Goal: Task Accomplishment & Management: Manage account settings

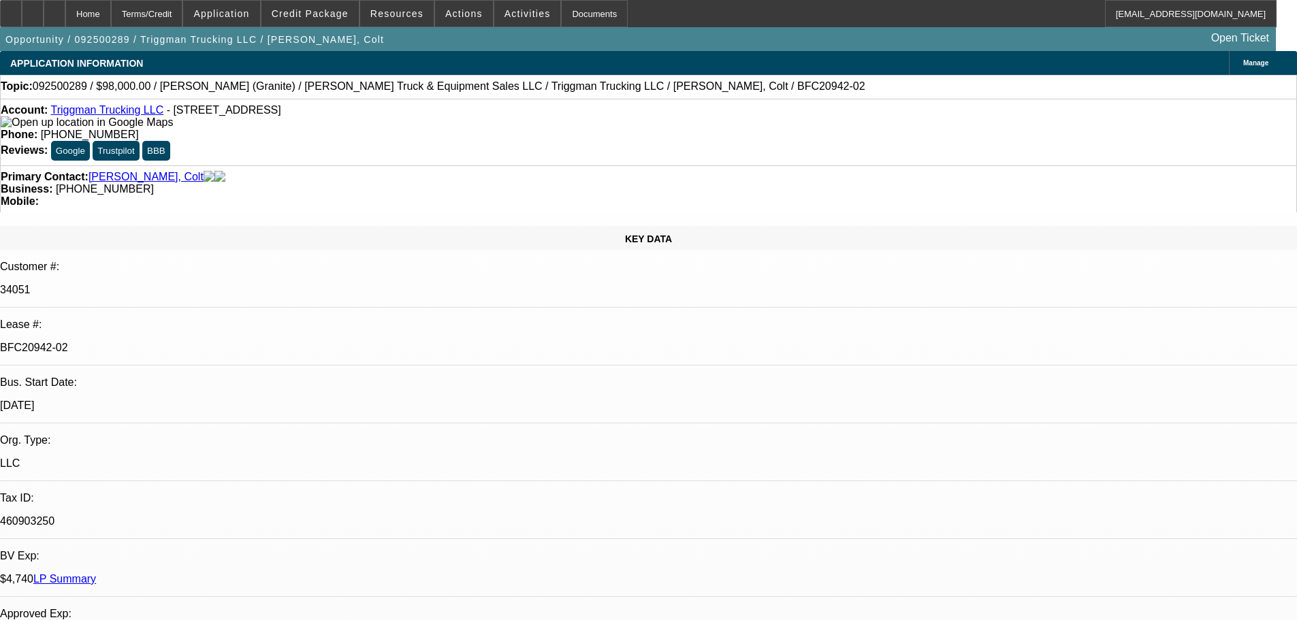
select select "0"
select select "2"
select select "0"
select select "6"
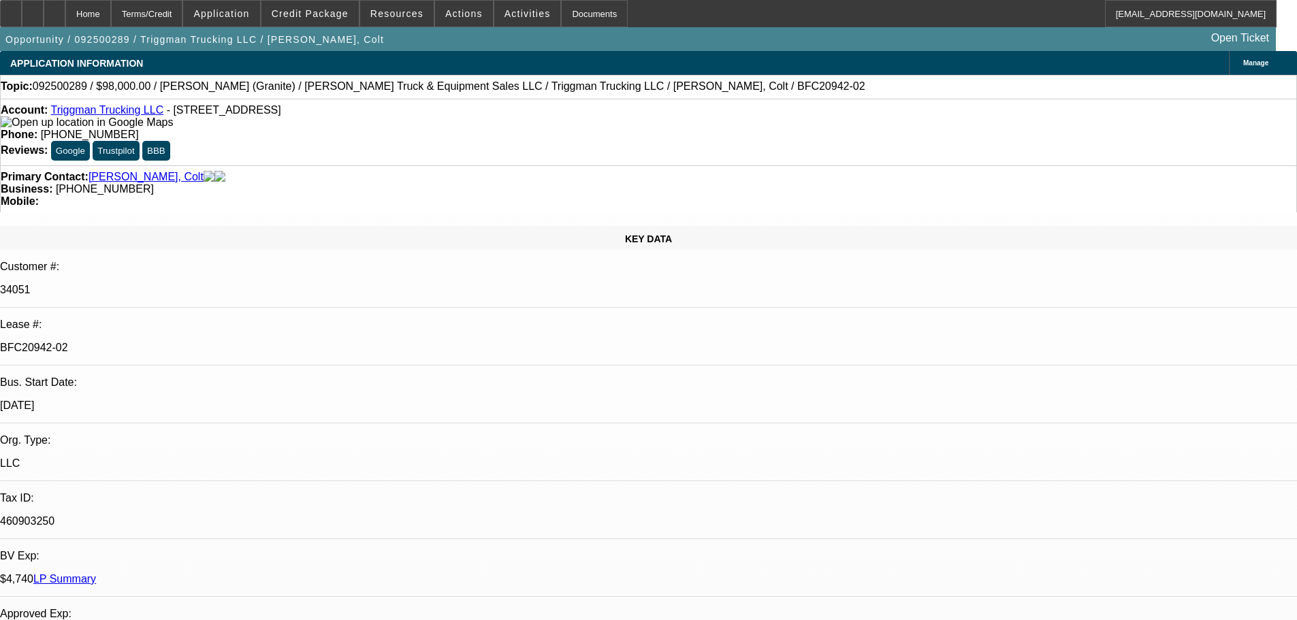
select select "0"
select select "2"
select select "0"
select select "6"
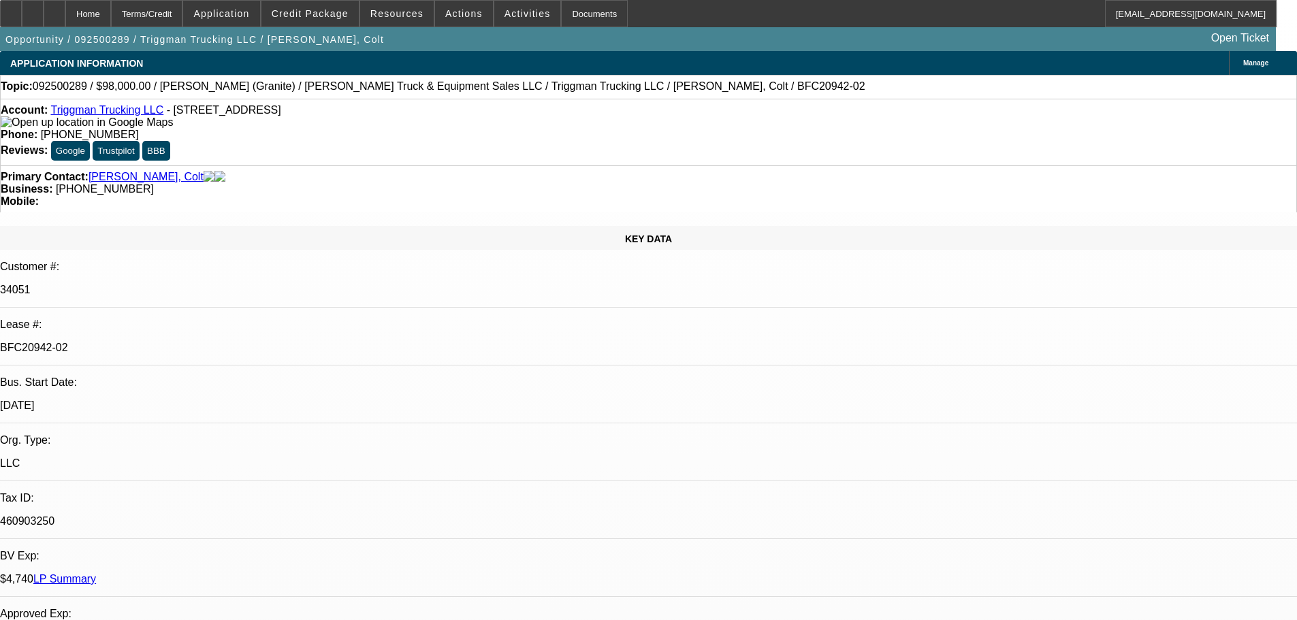
select select "0"
select select "2"
select select "0"
select select "6"
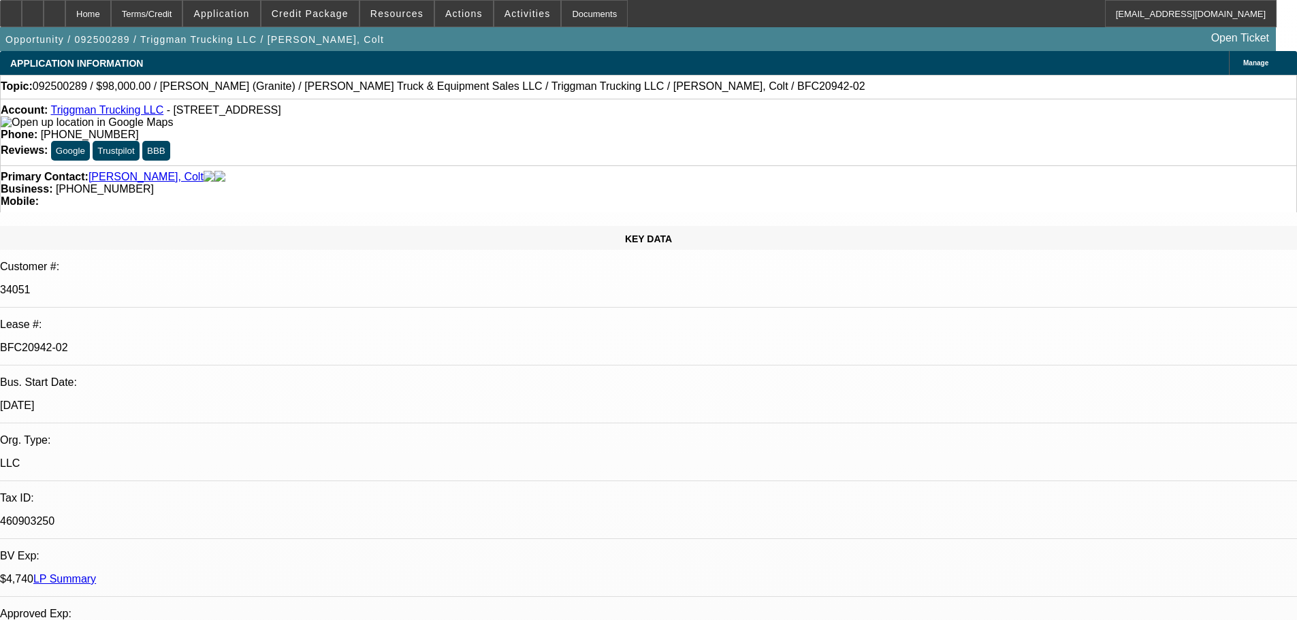
select select "0"
select select "2"
select select "0"
select select "6"
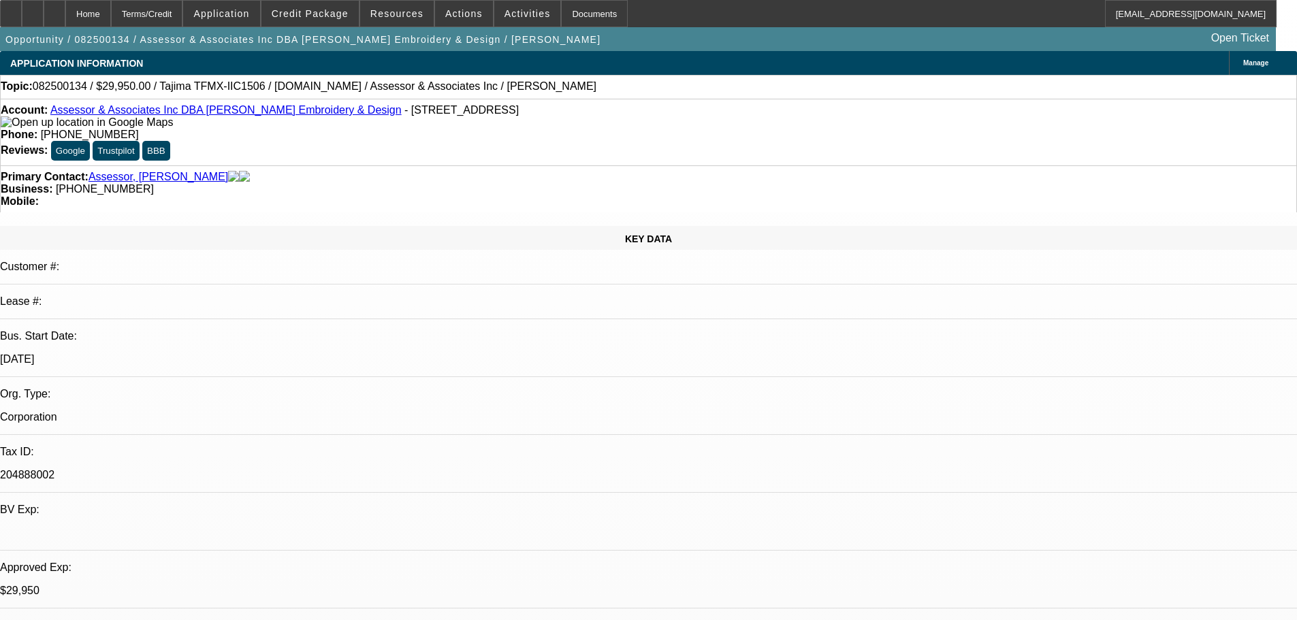
select select "0"
select select "2"
select select "0"
select select "6"
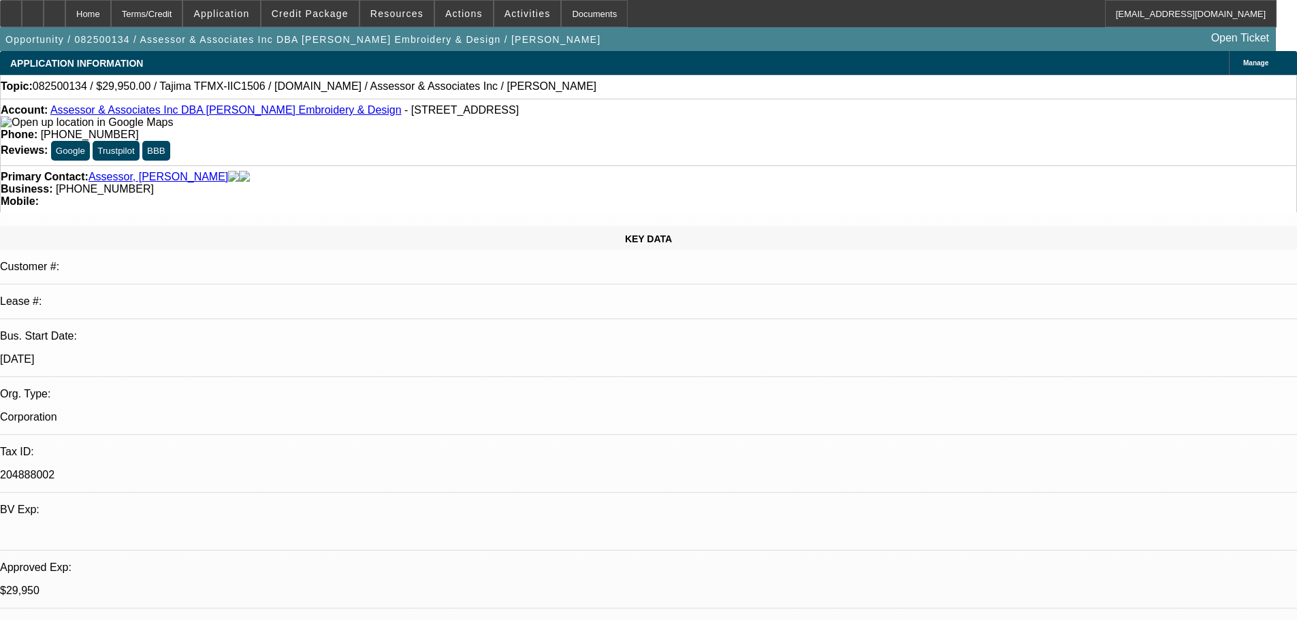
select select "0"
select select "2"
select select "0.1"
select select "4"
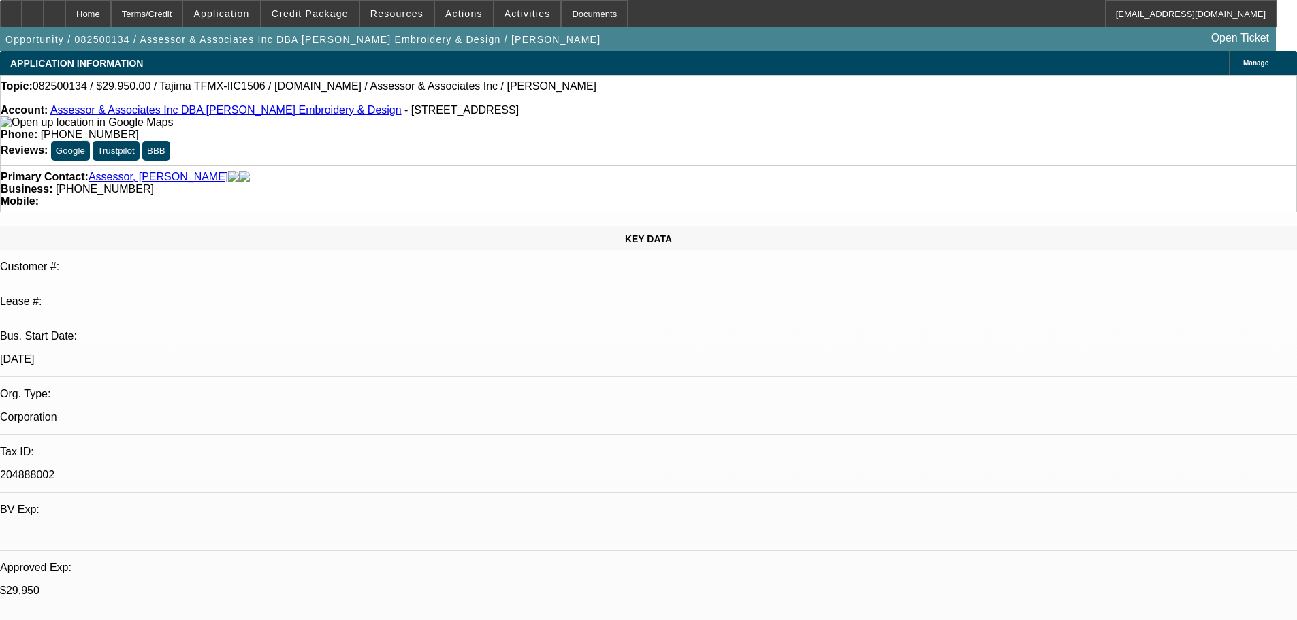
select select "0"
select select "2"
select select "0.1"
select select "4"
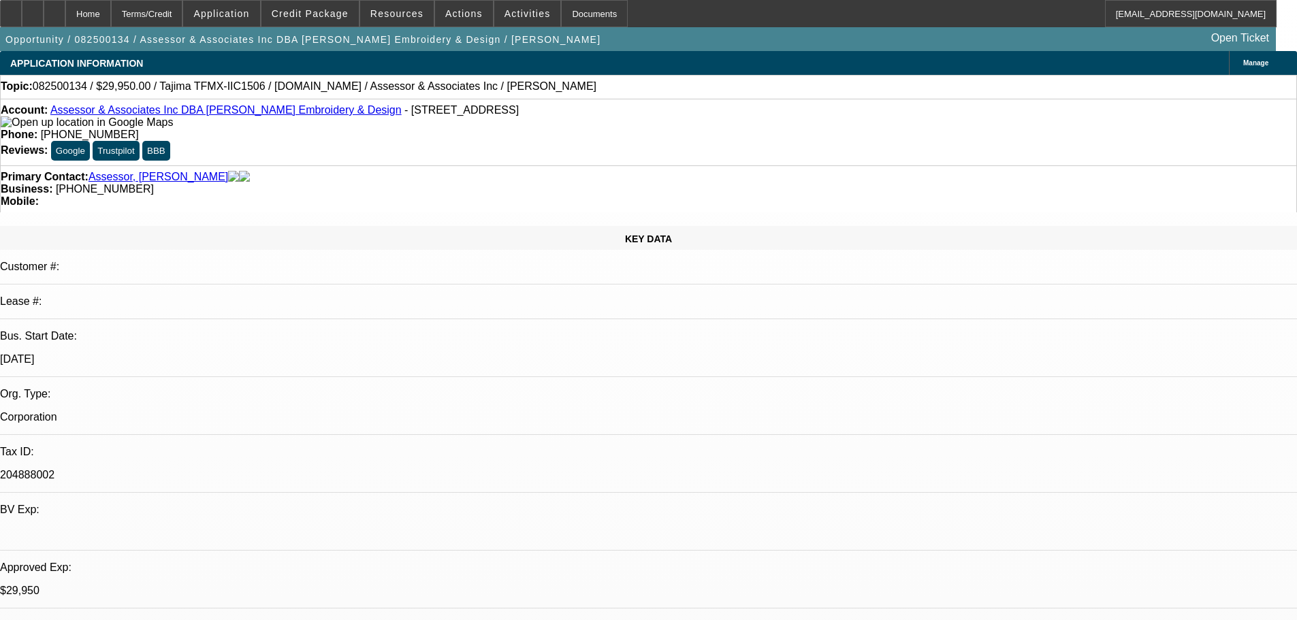
select select "0"
select select "2"
select select "0.1"
select select "4"
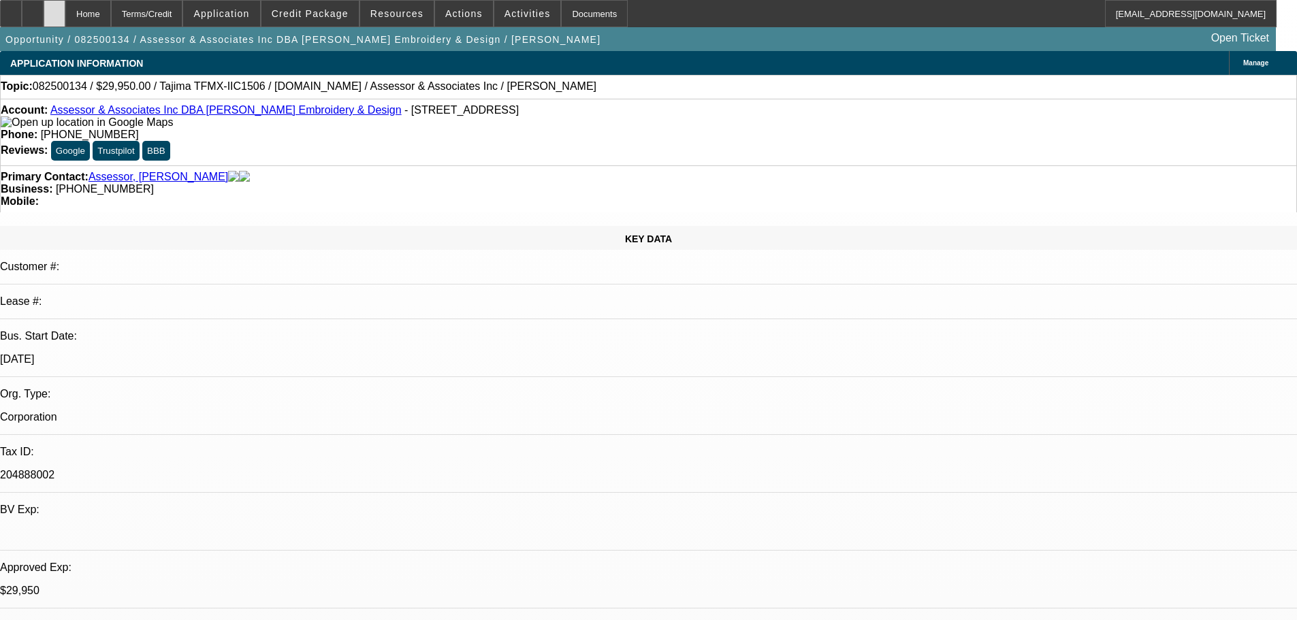
drag, startPoint x: 82, startPoint y: 16, endPoint x: 78, endPoint y: 10, distance: 7.4
click at [54, 9] on icon at bounding box center [54, 9] width 0 height 0
select select "0"
select select "2"
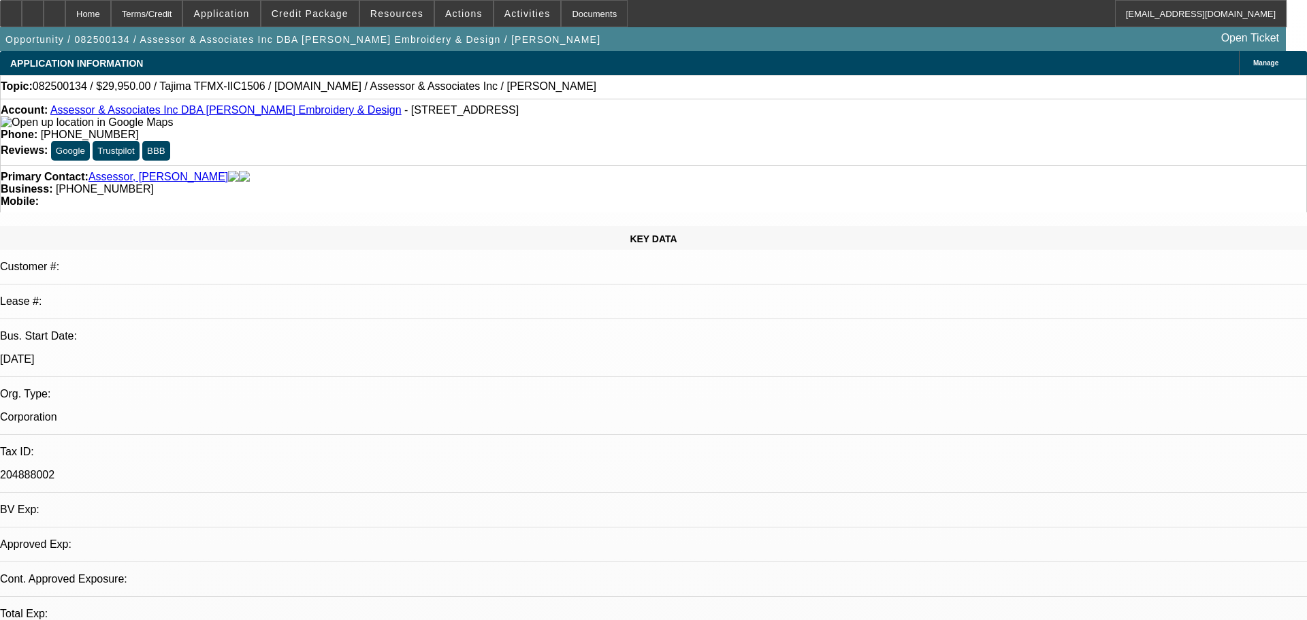
select select "0"
select select "6"
select select "0"
select select "2"
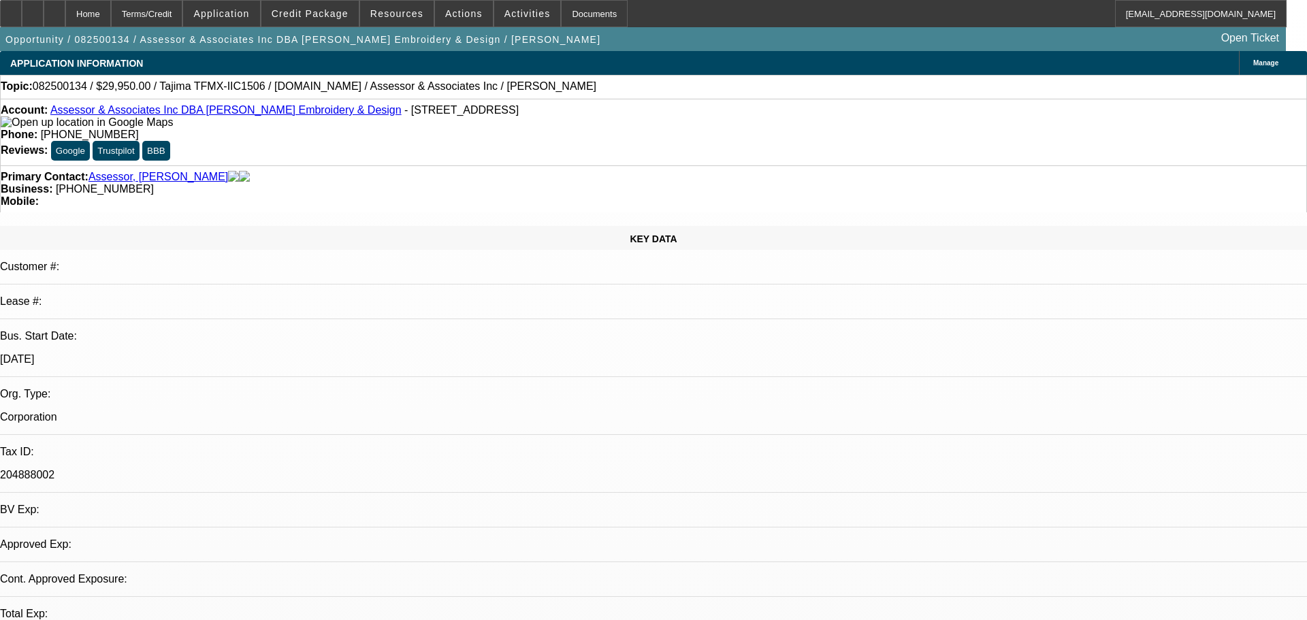
select select "0.1"
select select "4"
select select "0"
select select "2"
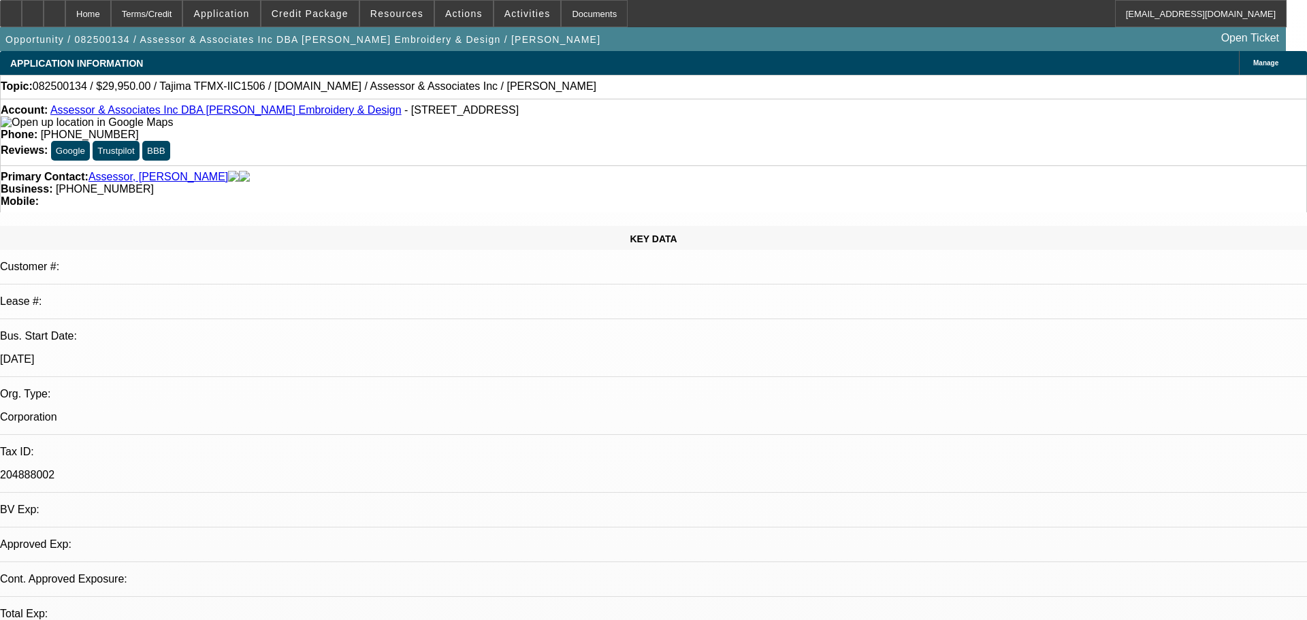
select select "0.1"
select select "4"
select select "0"
select select "2"
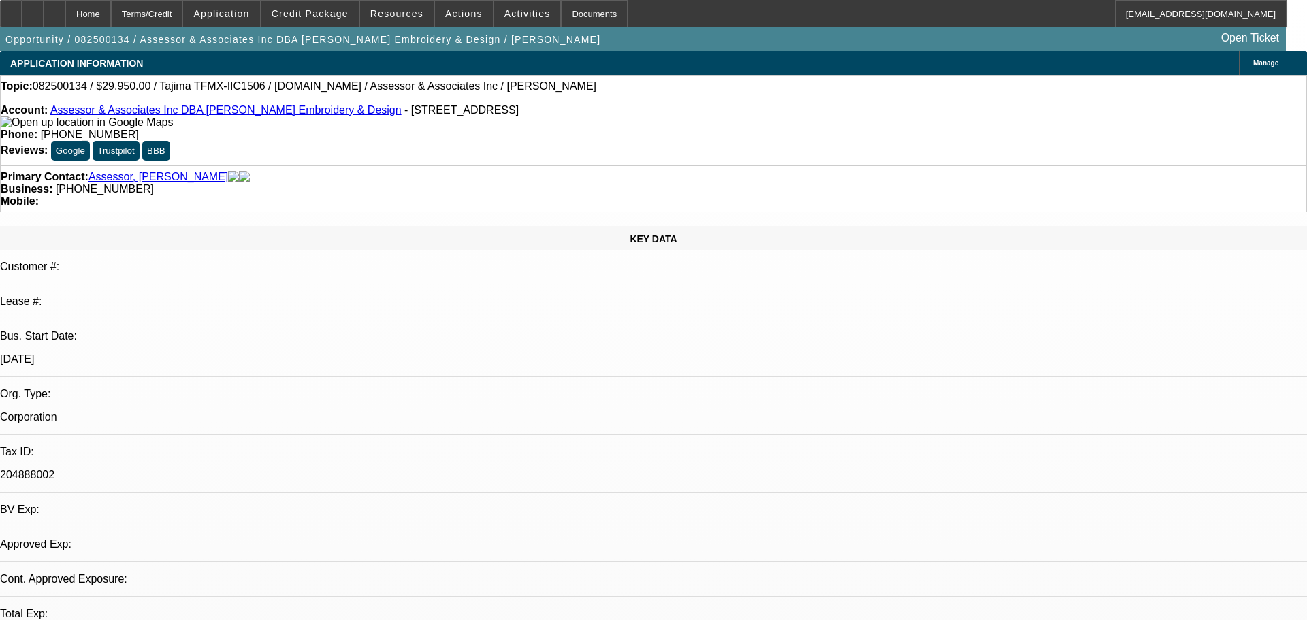
select select "0.1"
select select "4"
click at [198, 114] on link "Assessor & Associates Inc DBA Schmid Embroidery & Design" at bounding box center [225, 110] width 351 height 12
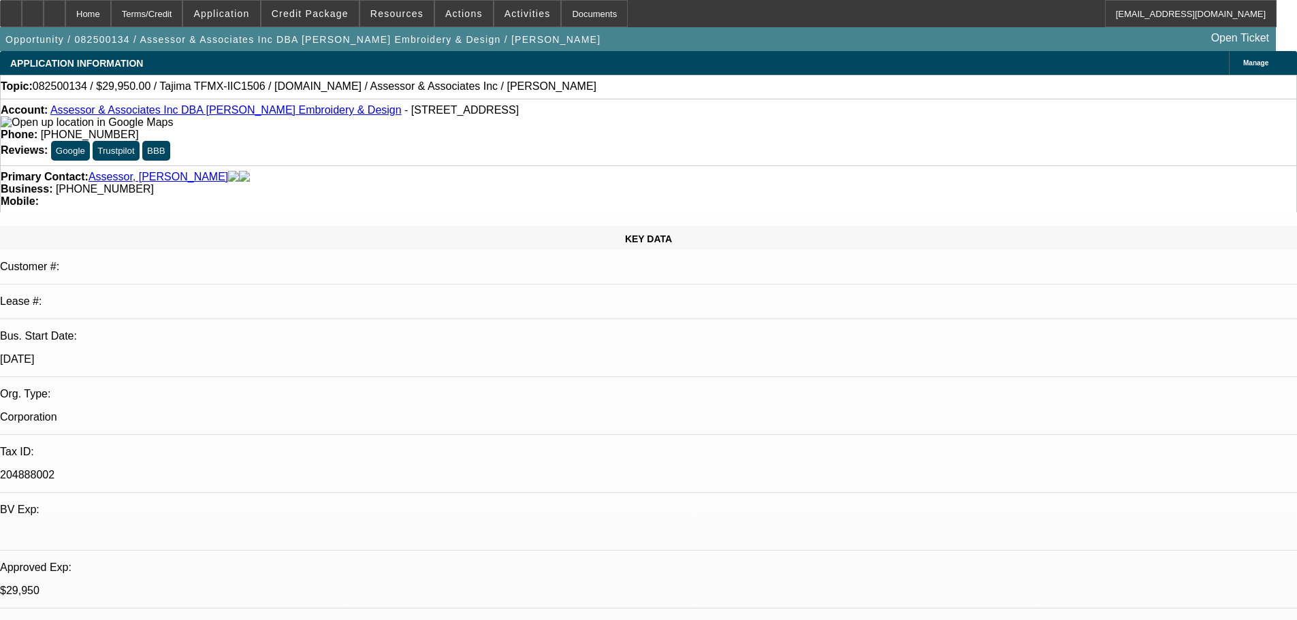
radio input "true"
type textarea "10/10- very thrifty guy. Wants quality Tajima but wont spend the money. Looking…"
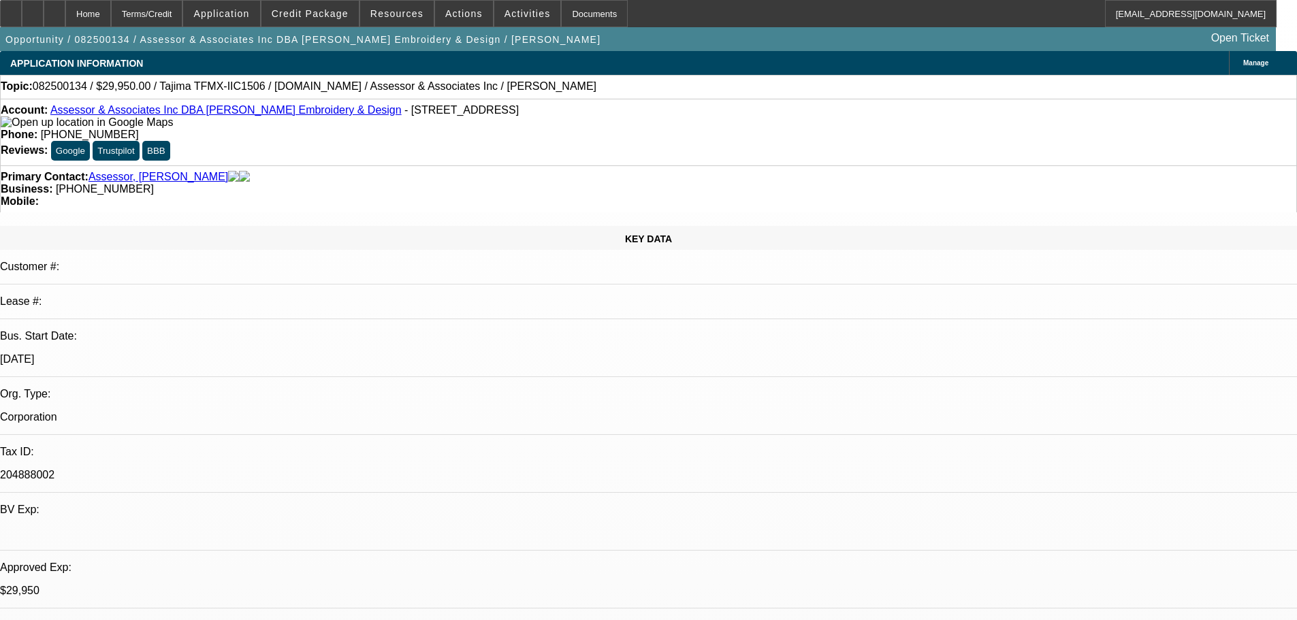
radio input "true"
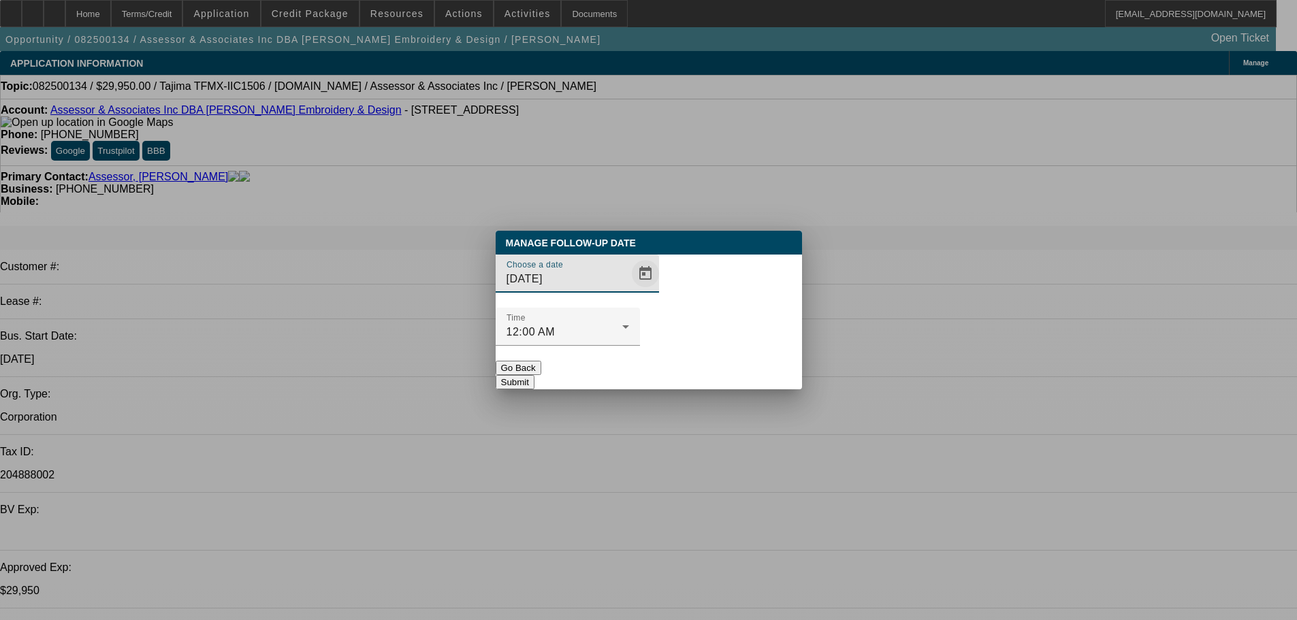
click at [635, 290] on span "Open calendar" at bounding box center [645, 273] width 33 height 33
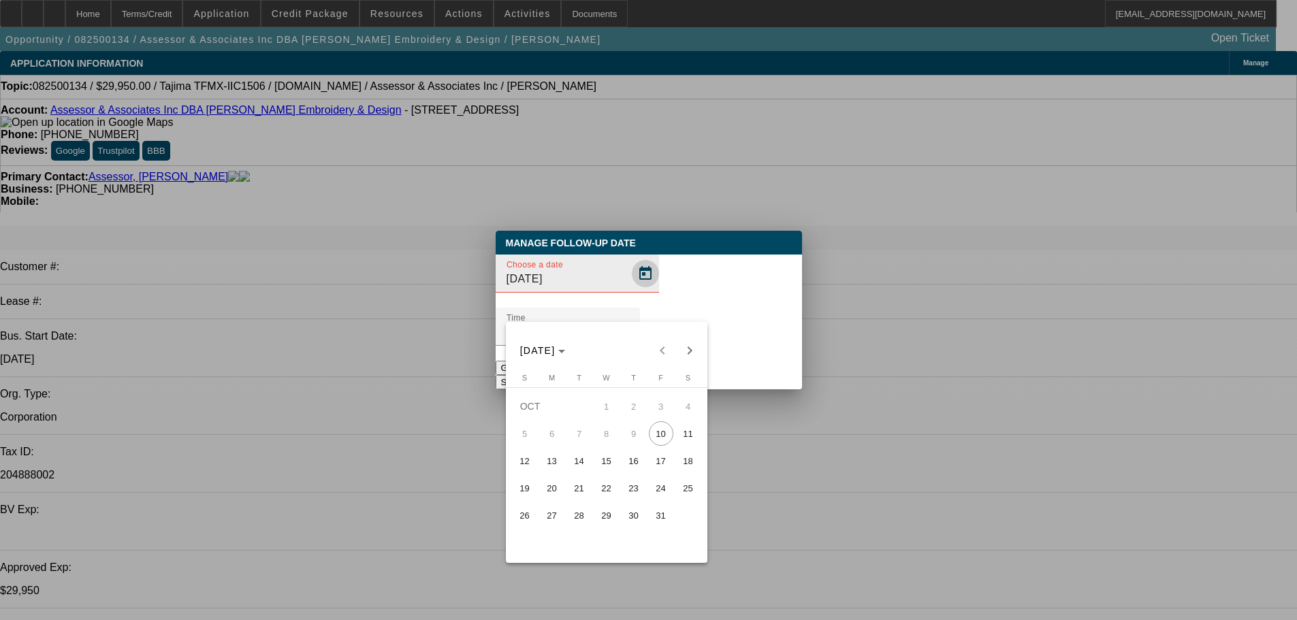
click at [631, 300] on div at bounding box center [648, 310] width 1297 height 620
click at [652, 493] on span "24" at bounding box center [661, 488] width 25 height 25
type input "10/24/2025"
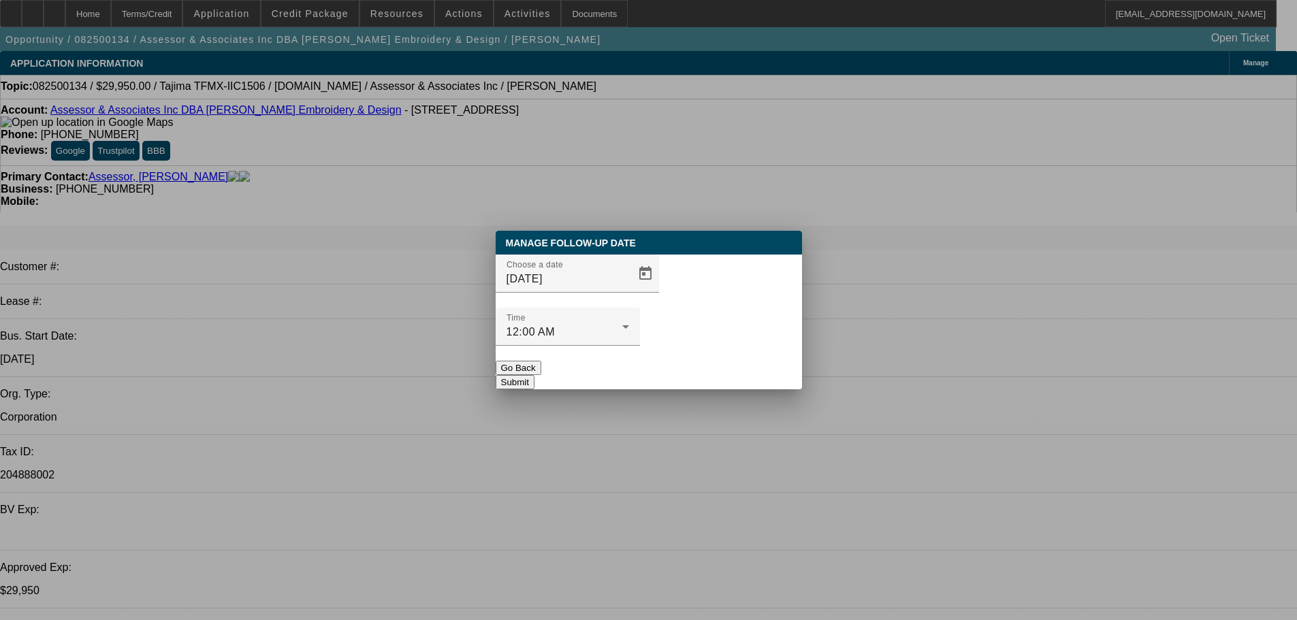
click at [535, 375] on button "Submit" at bounding box center [515, 382] width 39 height 14
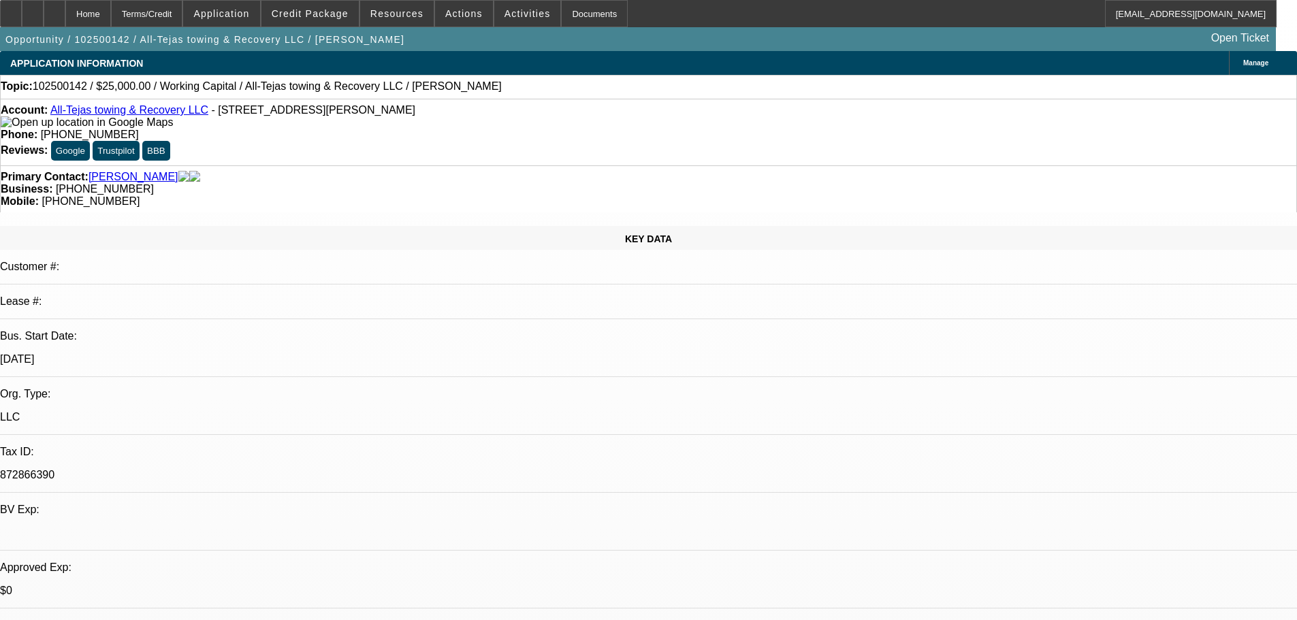
select select "0"
select select "2"
select select "0.1"
select select "4"
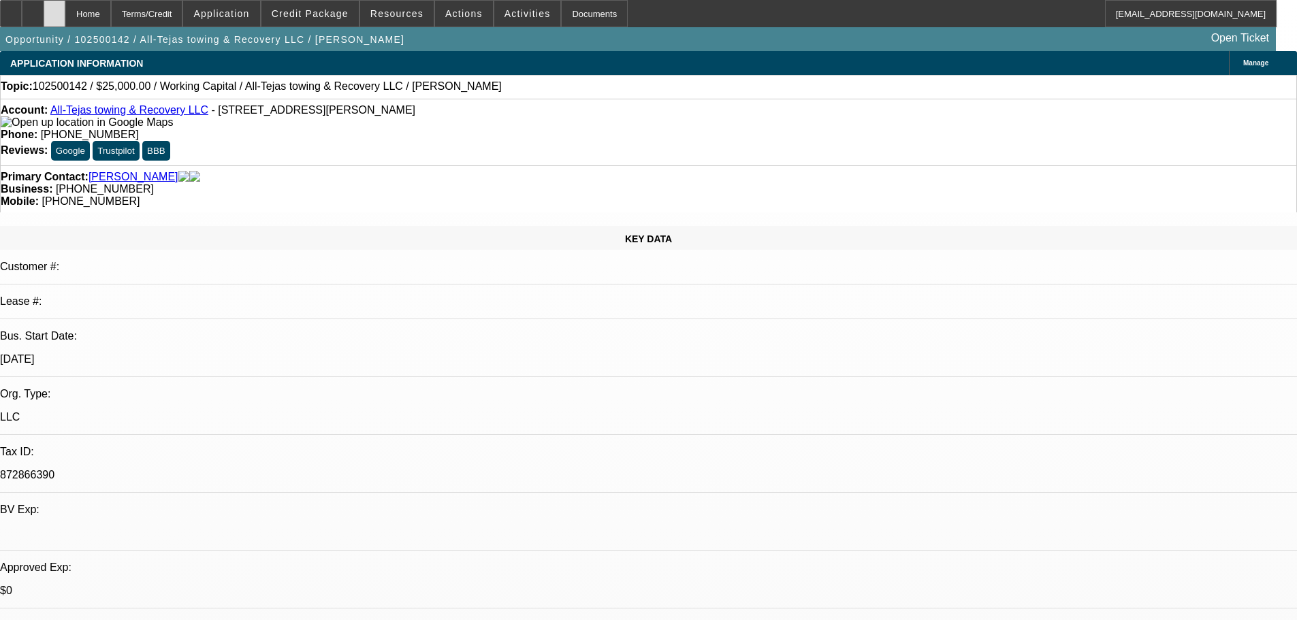
click at [65, 9] on div at bounding box center [55, 13] width 22 height 27
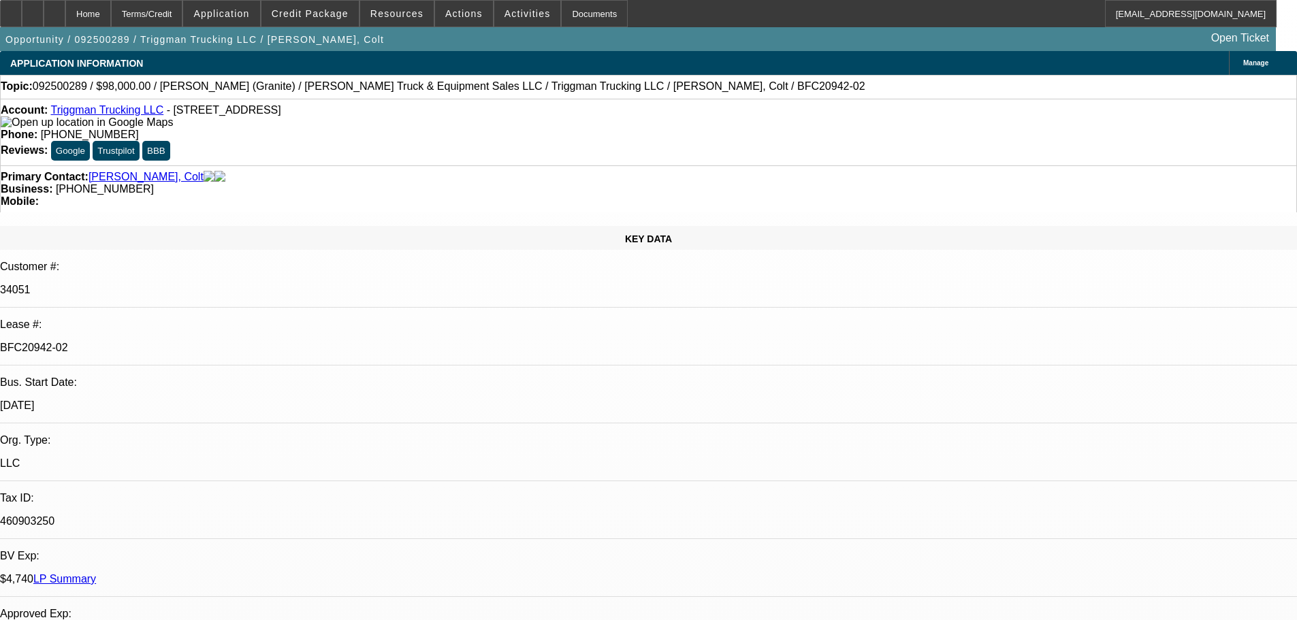
select select "0"
select select "2"
select select "0"
select select "6"
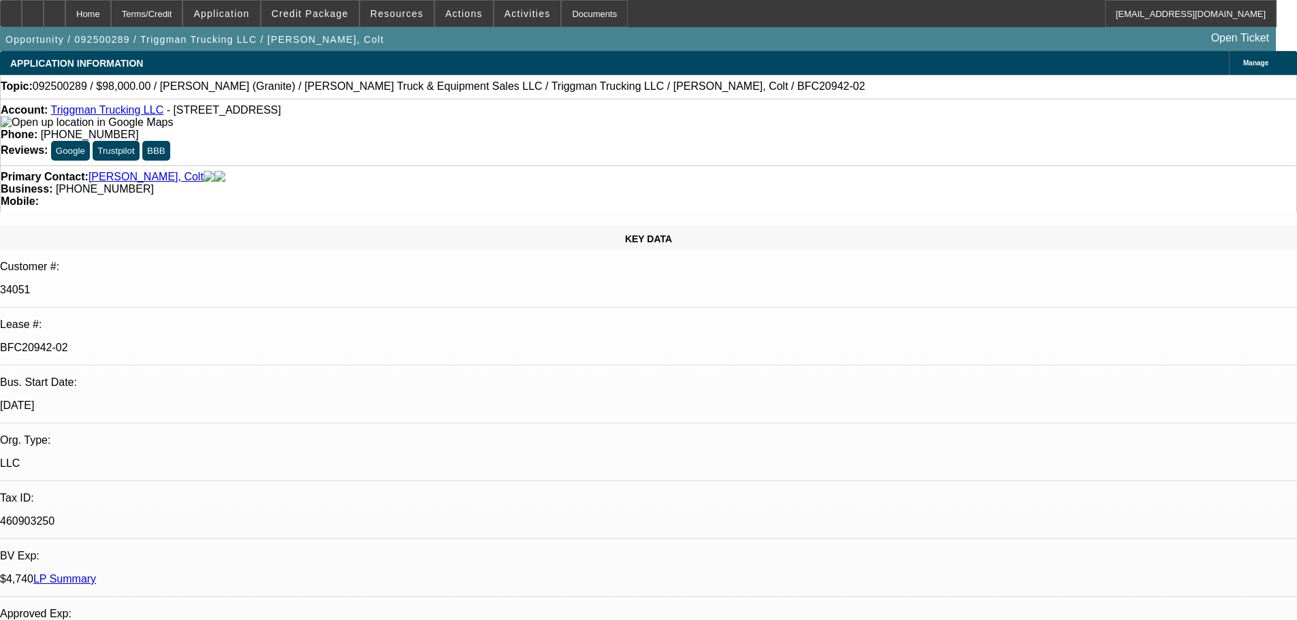
select select "0"
select select "2"
select select "0"
select select "6"
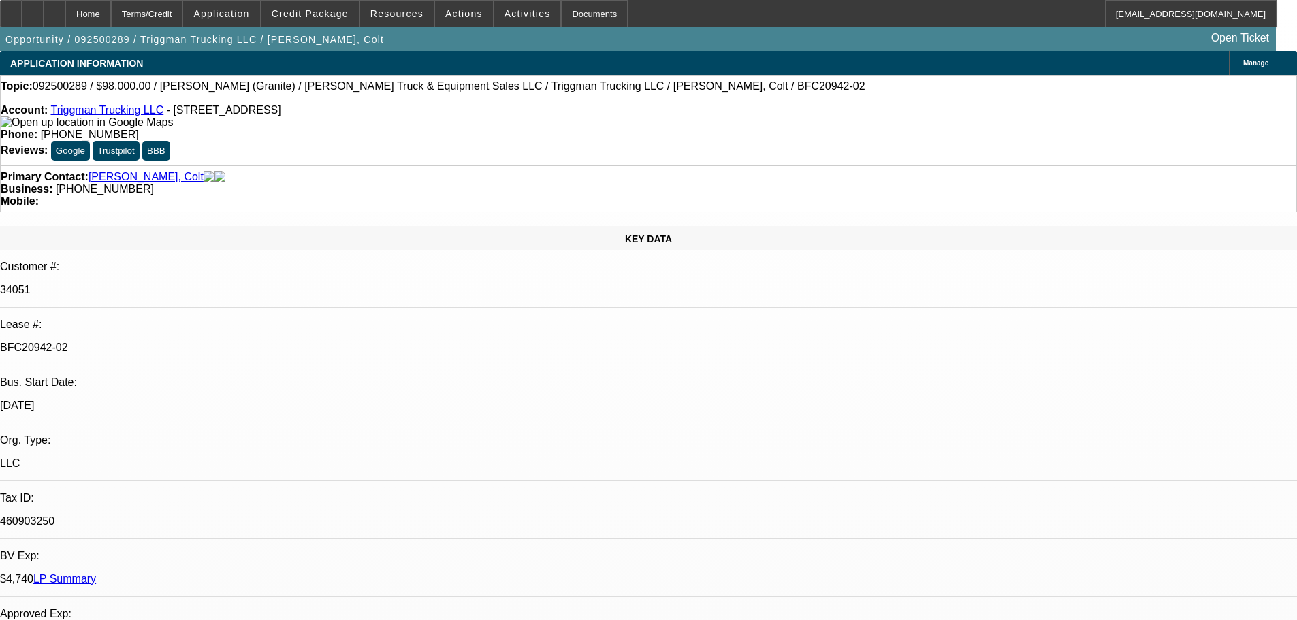
select select "0"
select select "2"
select select "0"
select select "6"
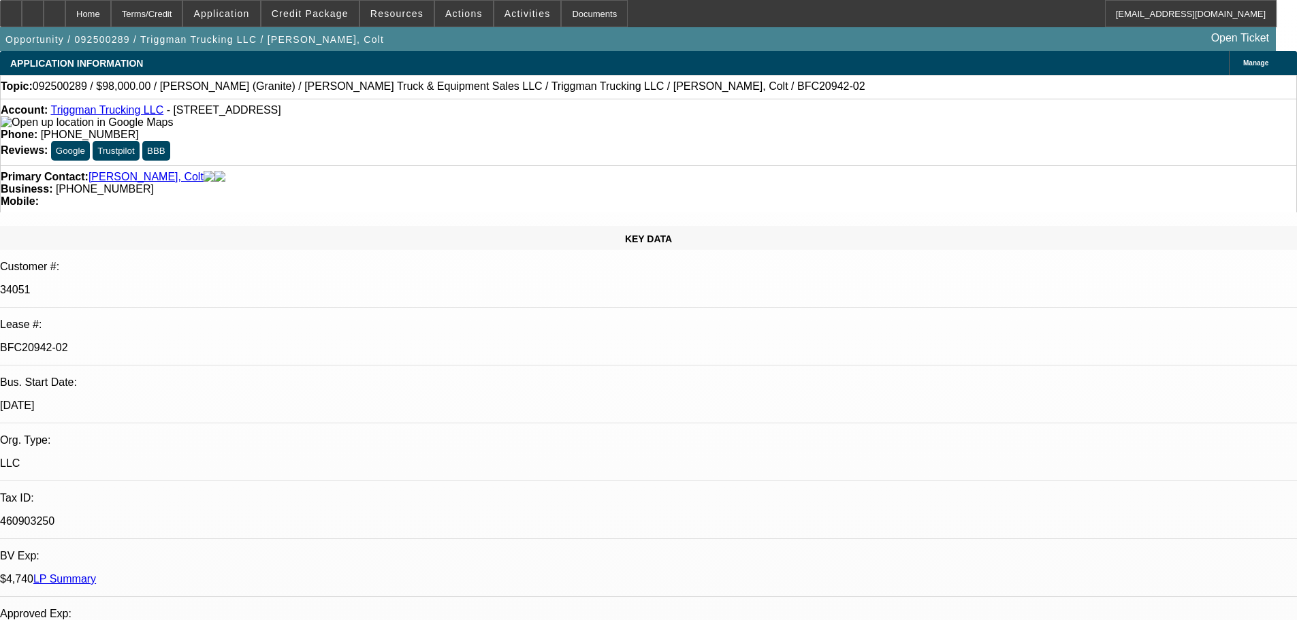
select select "0"
select select "2"
select select "0"
select select "6"
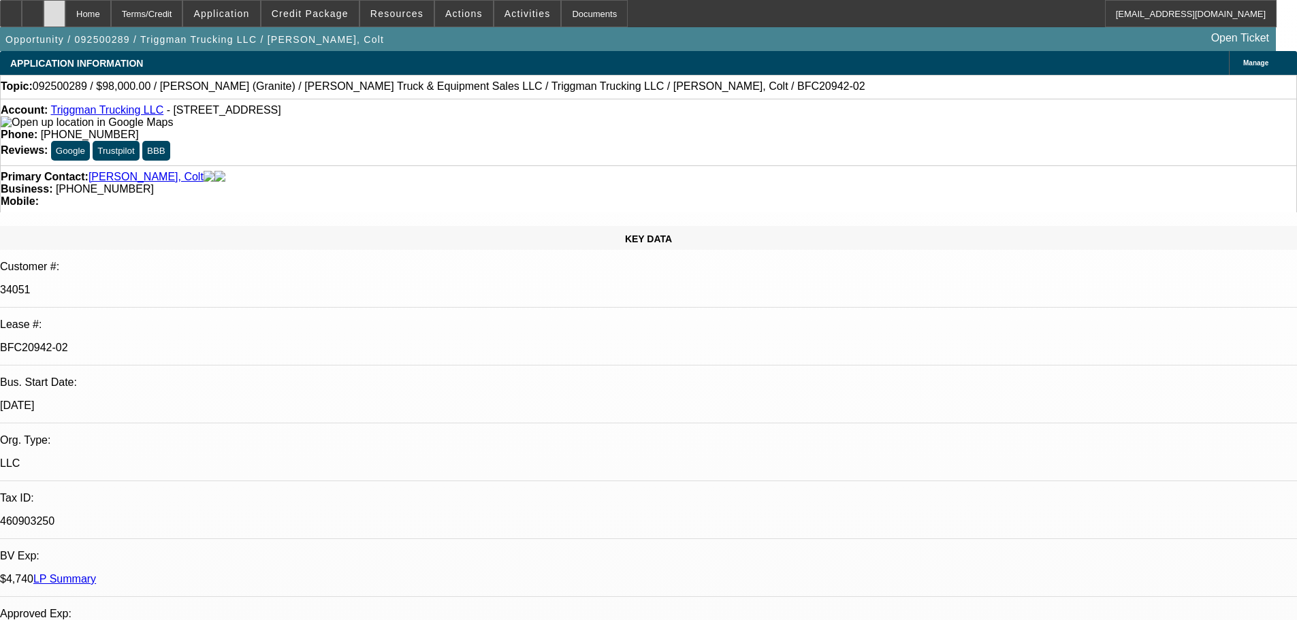
click at [65, 25] on div at bounding box center [55, 13] width 22 height 27
select select "0"
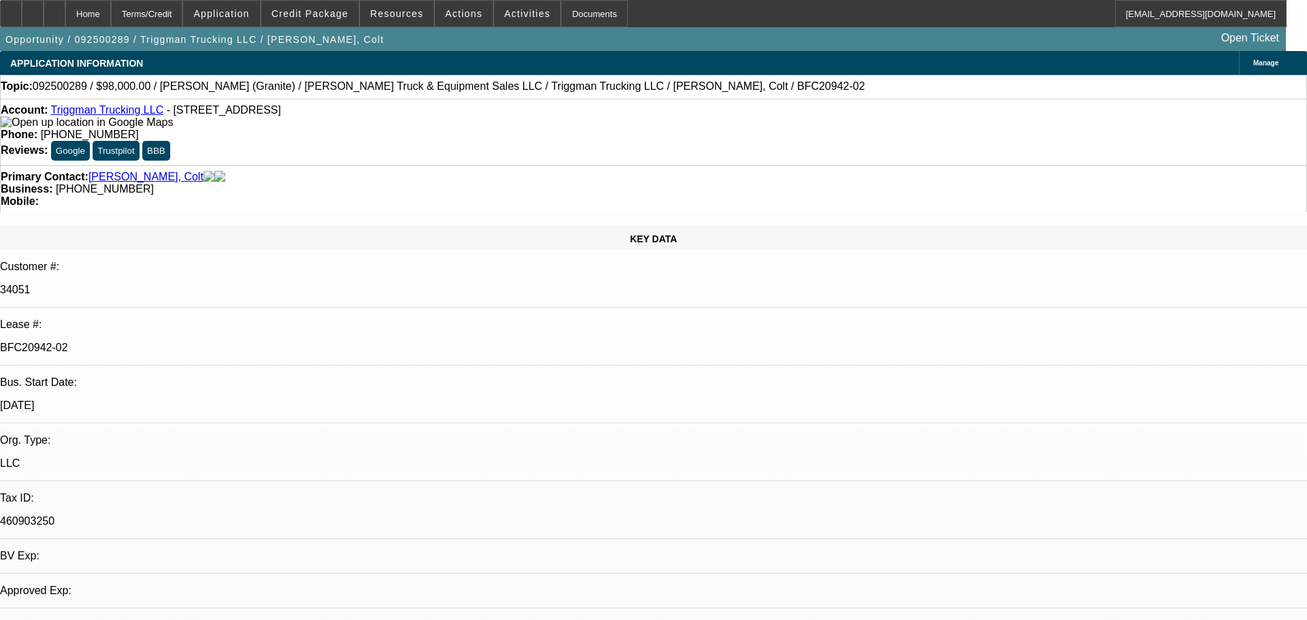
select select "0"
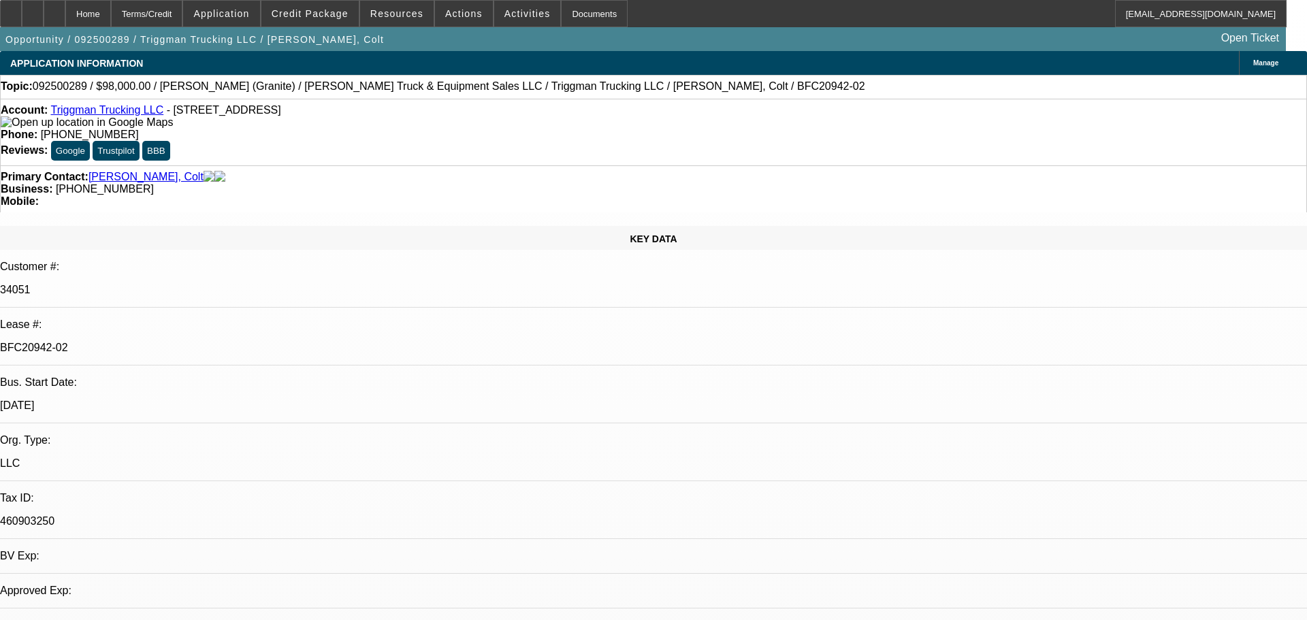
select select "0"
select select "1"
select select "2"
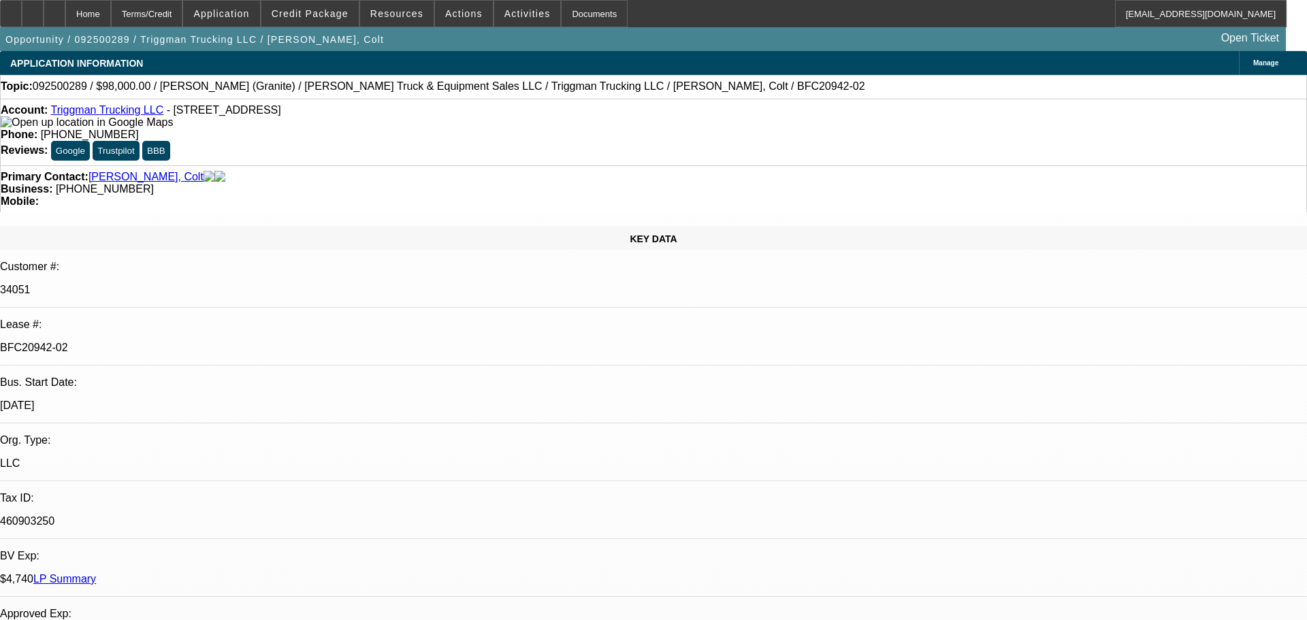
select select "6"
select select "1"
select select "2"
select select "6"
select select "1"
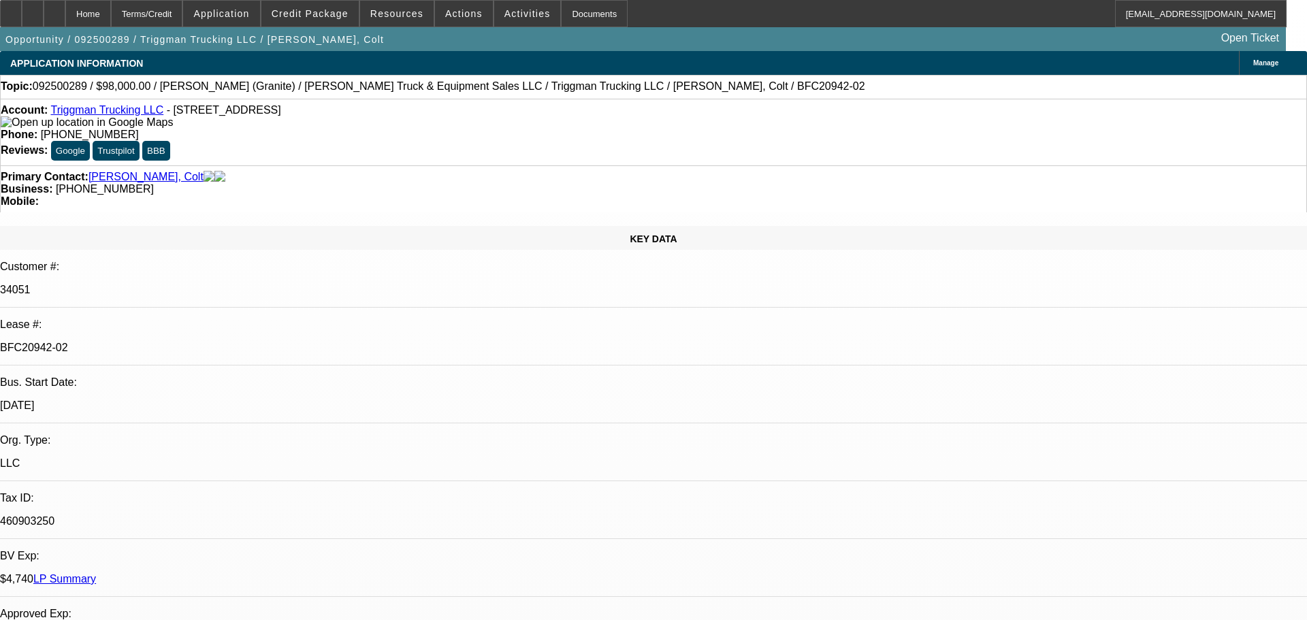
select select "2"
select select "6"
select select "1"
select select "2"
select select "6"
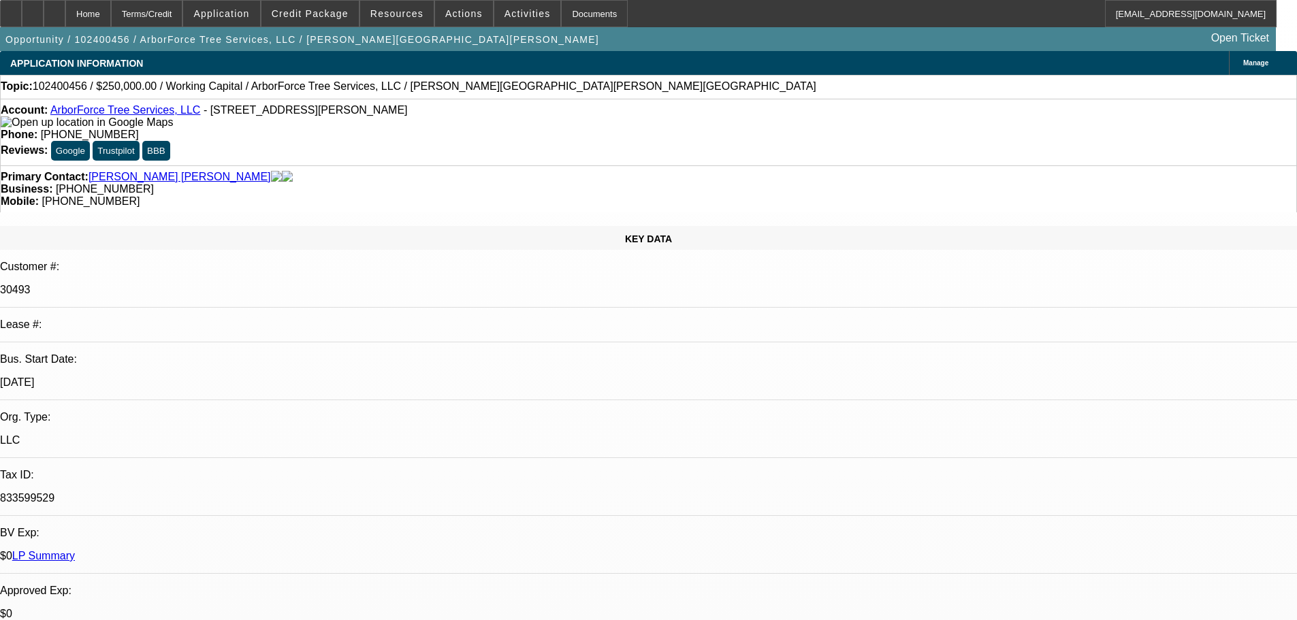
select select "0"
select select "2"
select select "0"
select select "6"
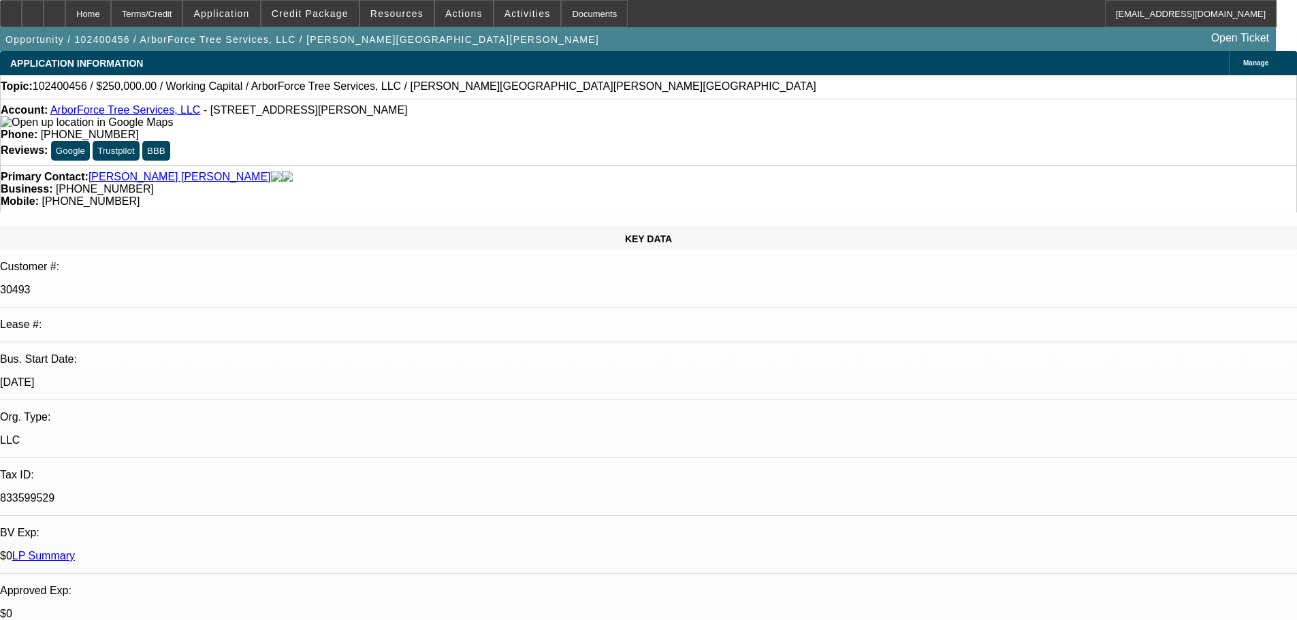
select select "0"
select select "2"
select select "0"
select select "6"
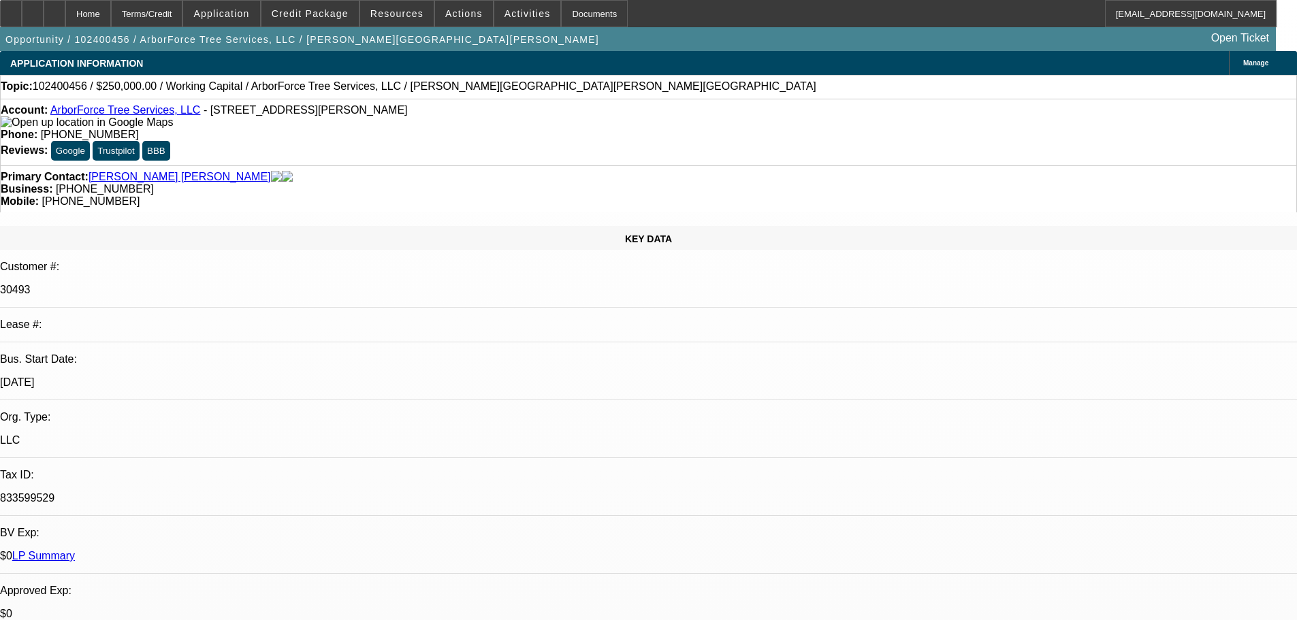
select select "0"
select select "2"
select select "0"
select select "6"
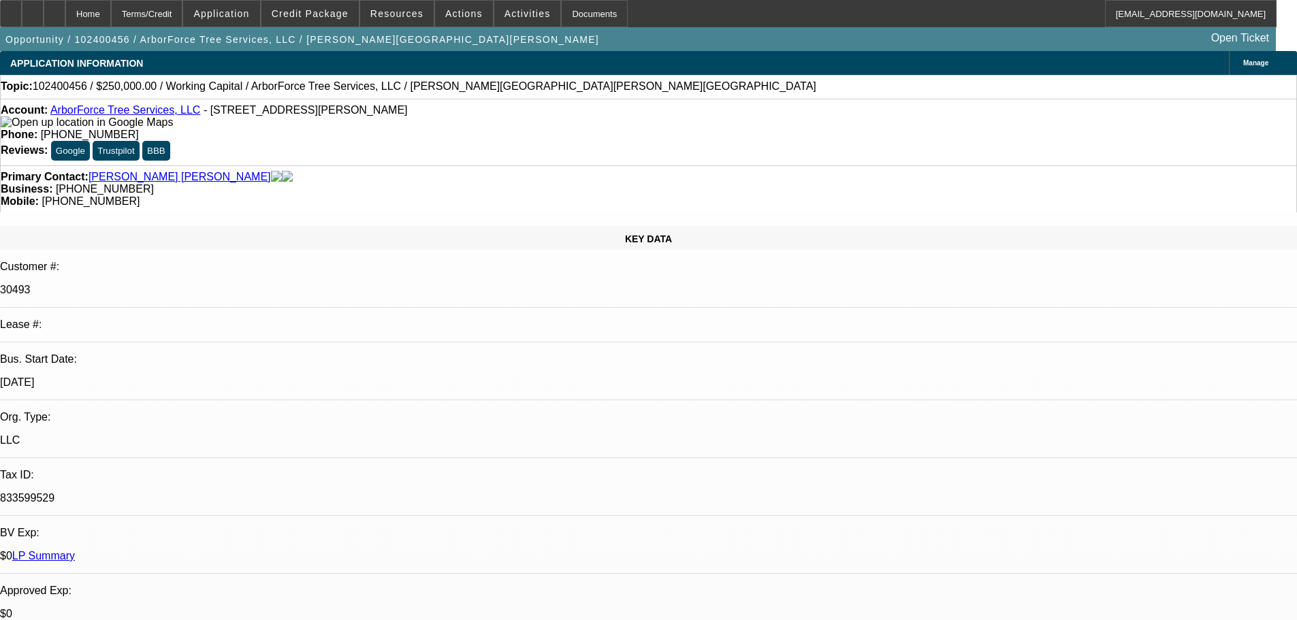
select select "0"
select select "2"
select select "0"
select select "6"
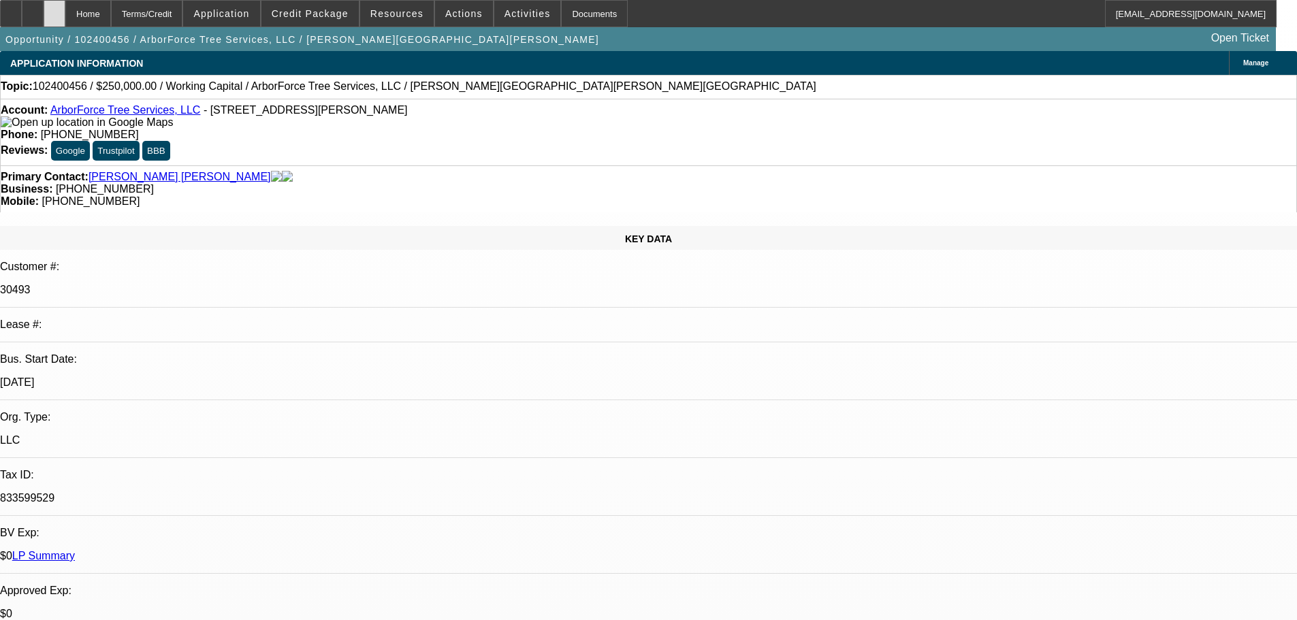
click at [65, 20] on div at bounding box center [55, 13] width 22 height 27
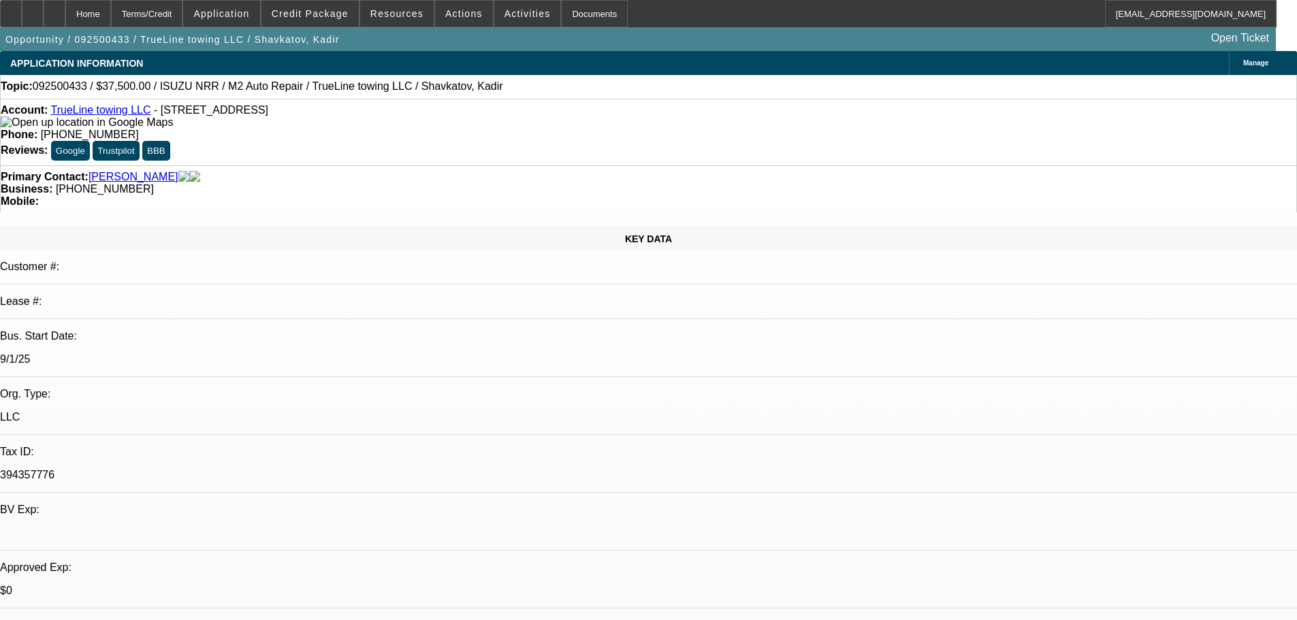
select select "0"
select select "2"
select select "0.1"
select select "4"
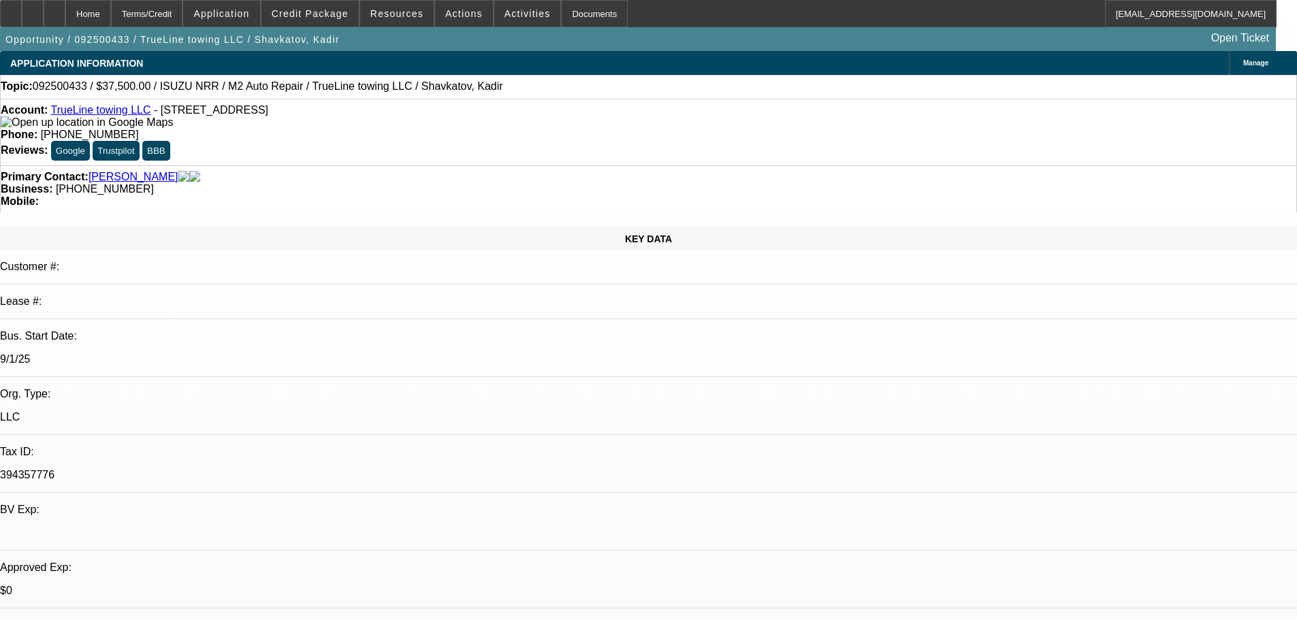
select select "0"
select select "2"
select select "0.1"
select select "4"
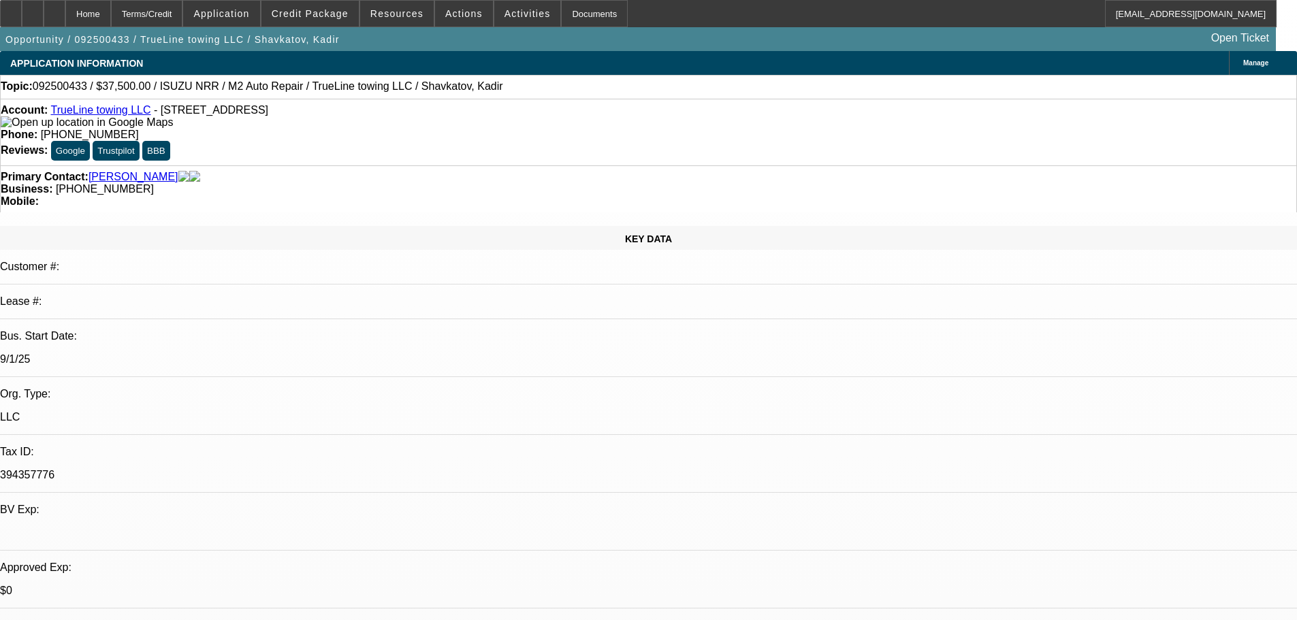
select select "0"
select select "2"
select select "0.1"
select select "4"
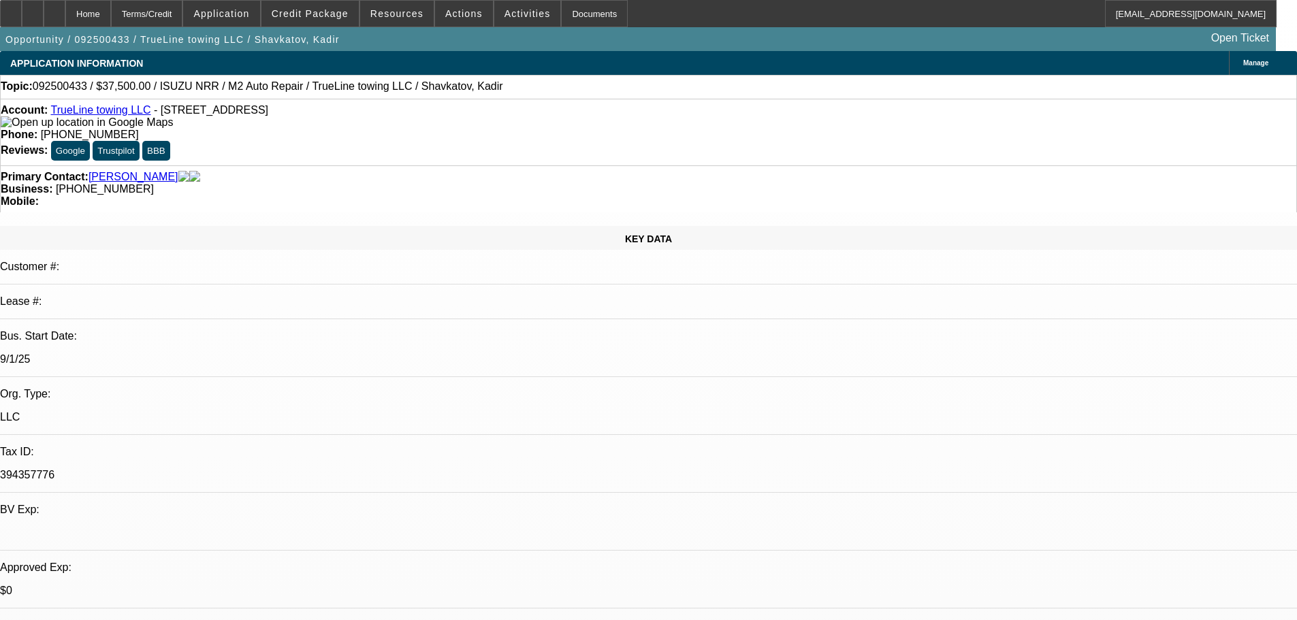
select select "0"
select select "2"
select select "0.1"
select select "4"
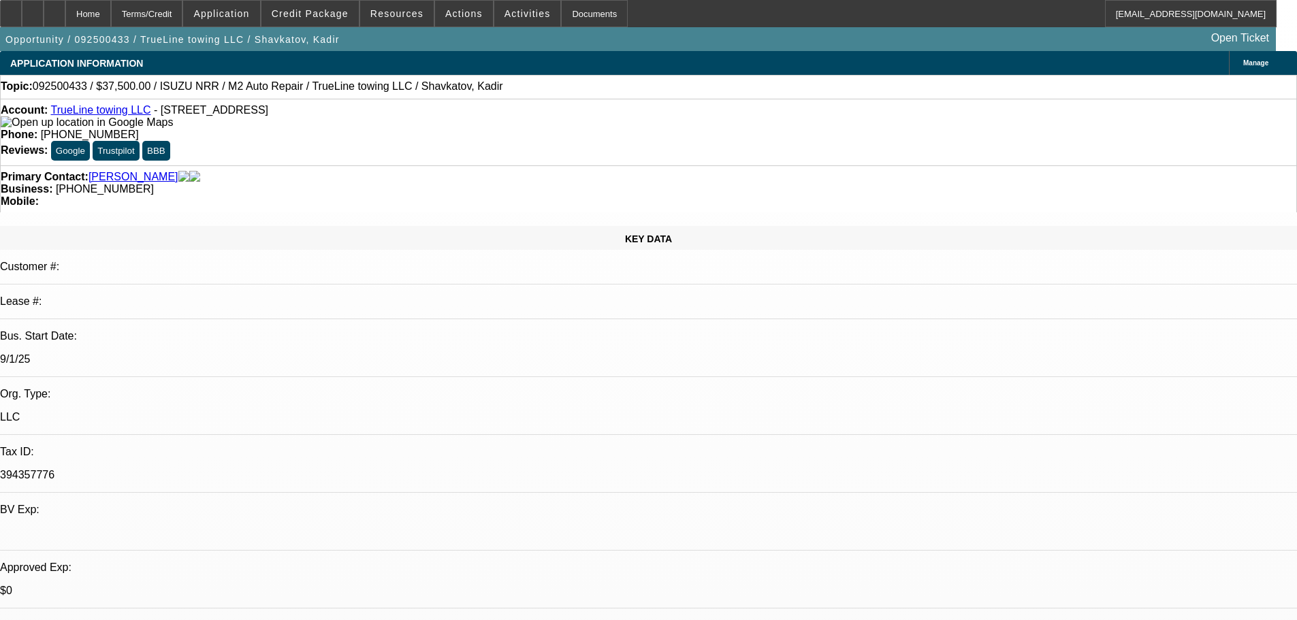
click at [54, 9] on icon at bounding box center [54, 9] width 0 height 0
select select "0"
select select "2"
select select "0.1"
select select "0"
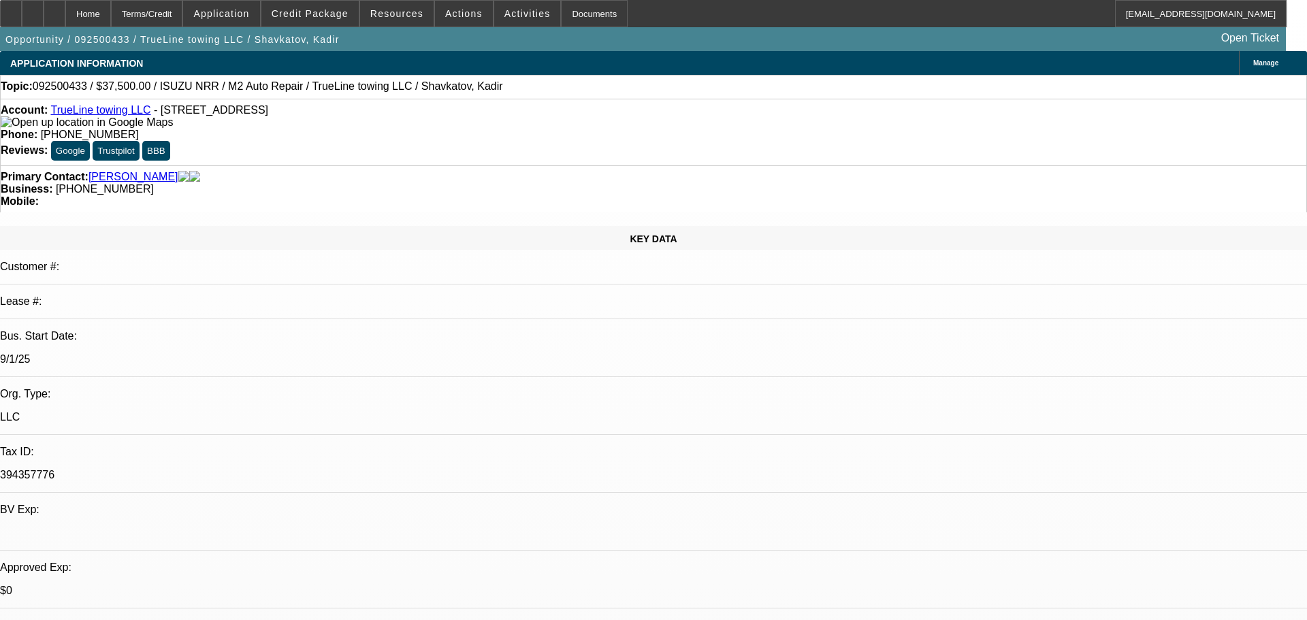
select select "2"
select select "0.1"
select select "0"
select select "2"
select select "0.1"
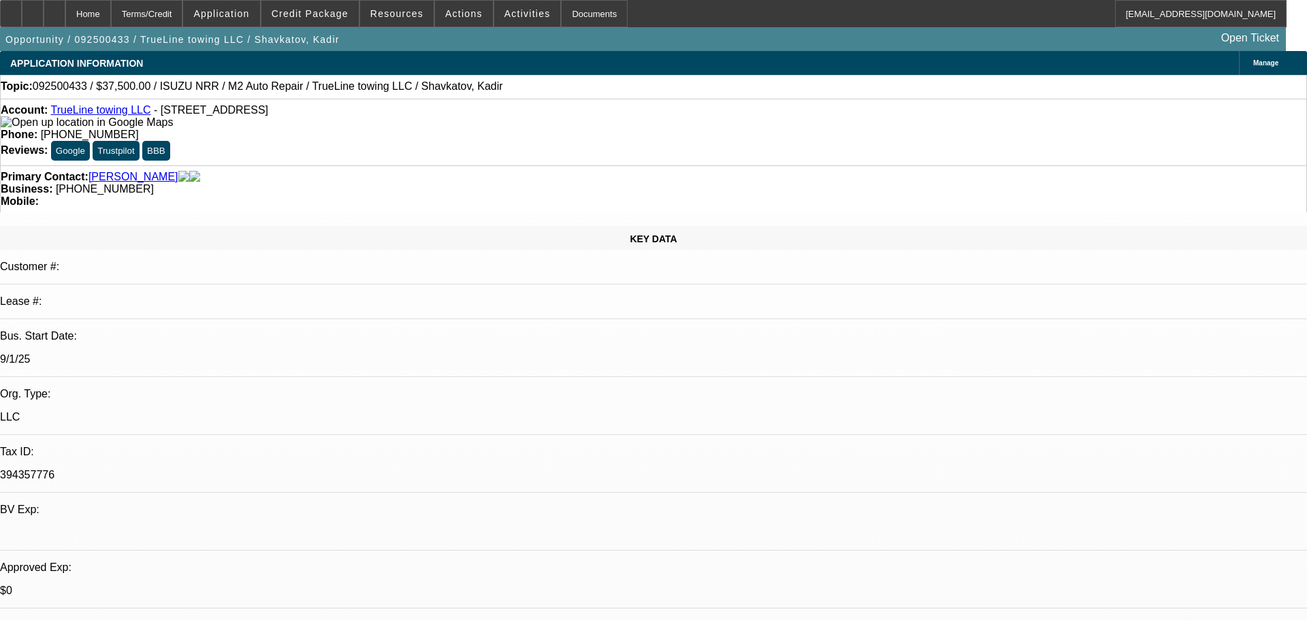
select select "0"
select select "2"
select select "0.1"
select select "1"
select select "2"
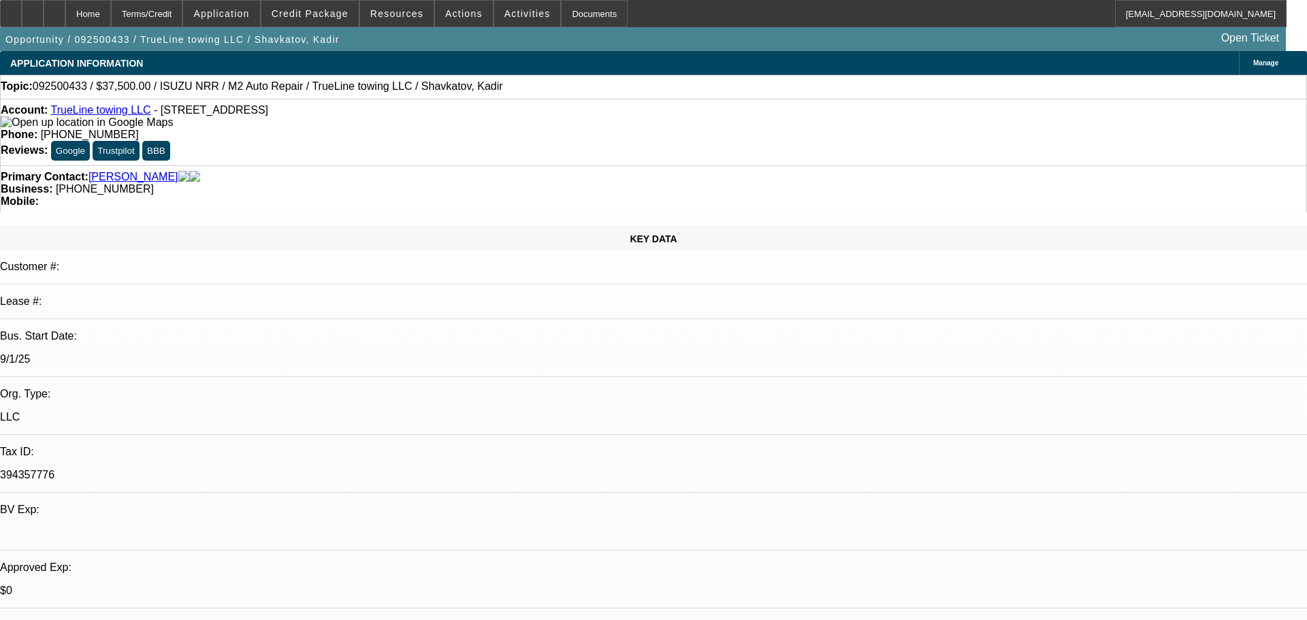
select select "4"
select select "1"
select select "2"
select select "4"
select select "1"
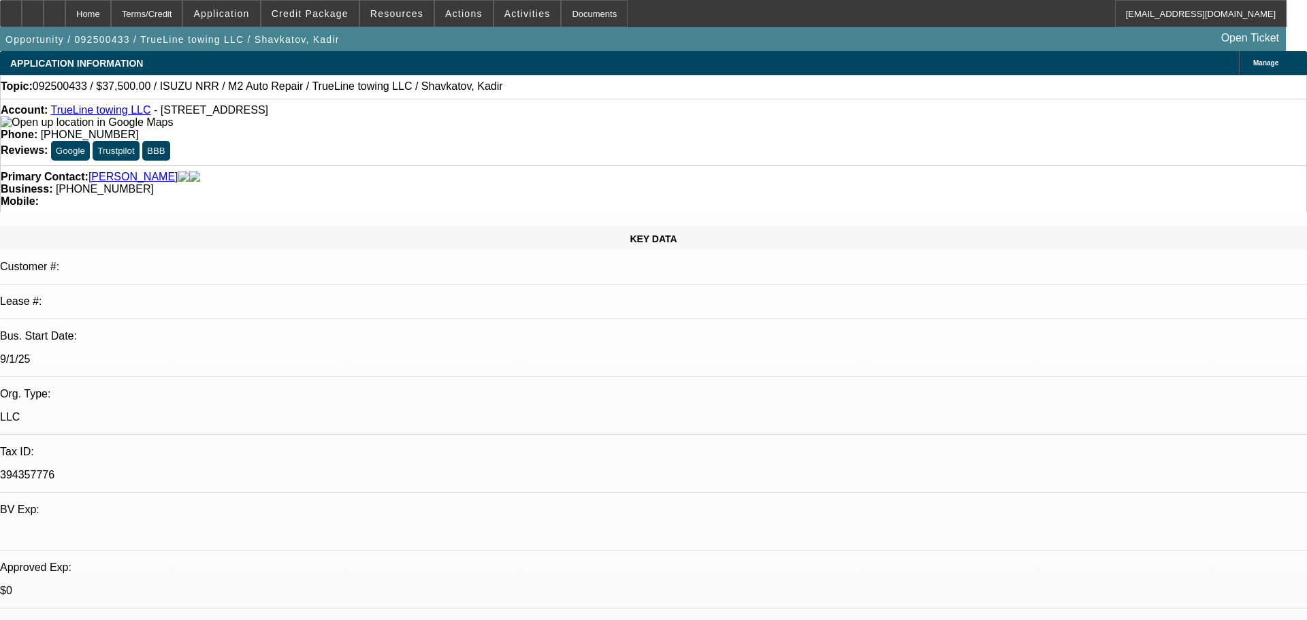
select select "2"
select select "4"
select select "1"
select select "2"
select select "4"
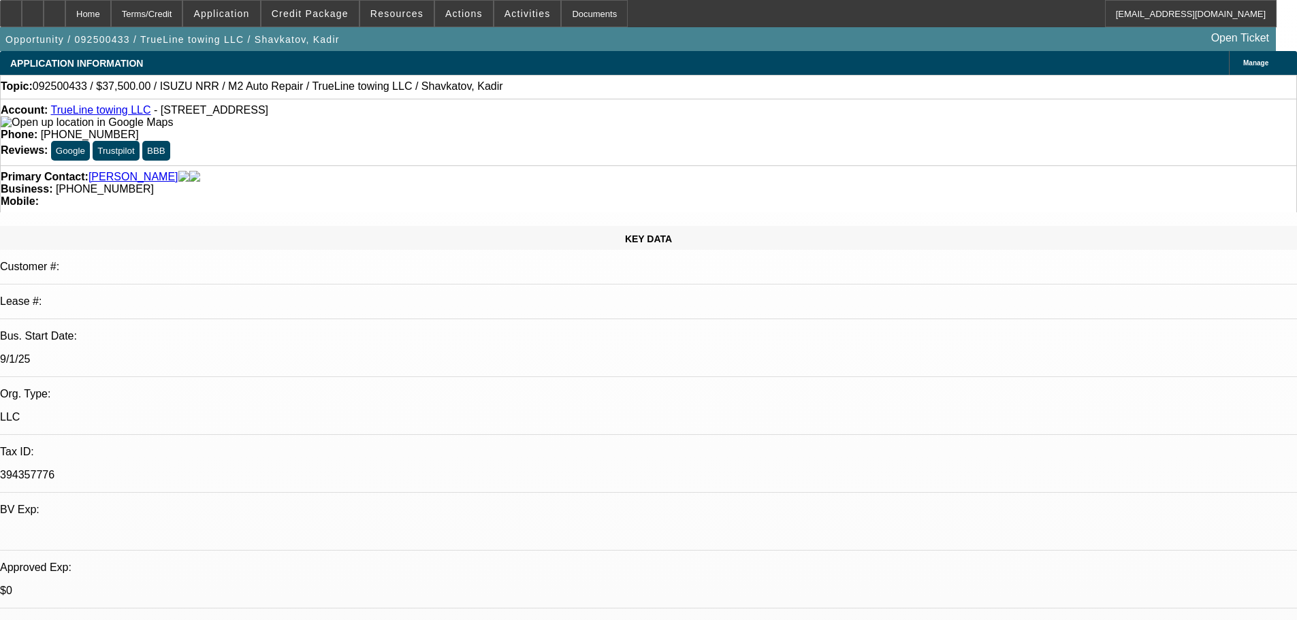
click at [131, 116] on link "TrueLine towing LLC" at bounding box center [100, 110] width 100 height 12
click at [65, 18] on div at bounding box center [55, 13] width 22 height 27
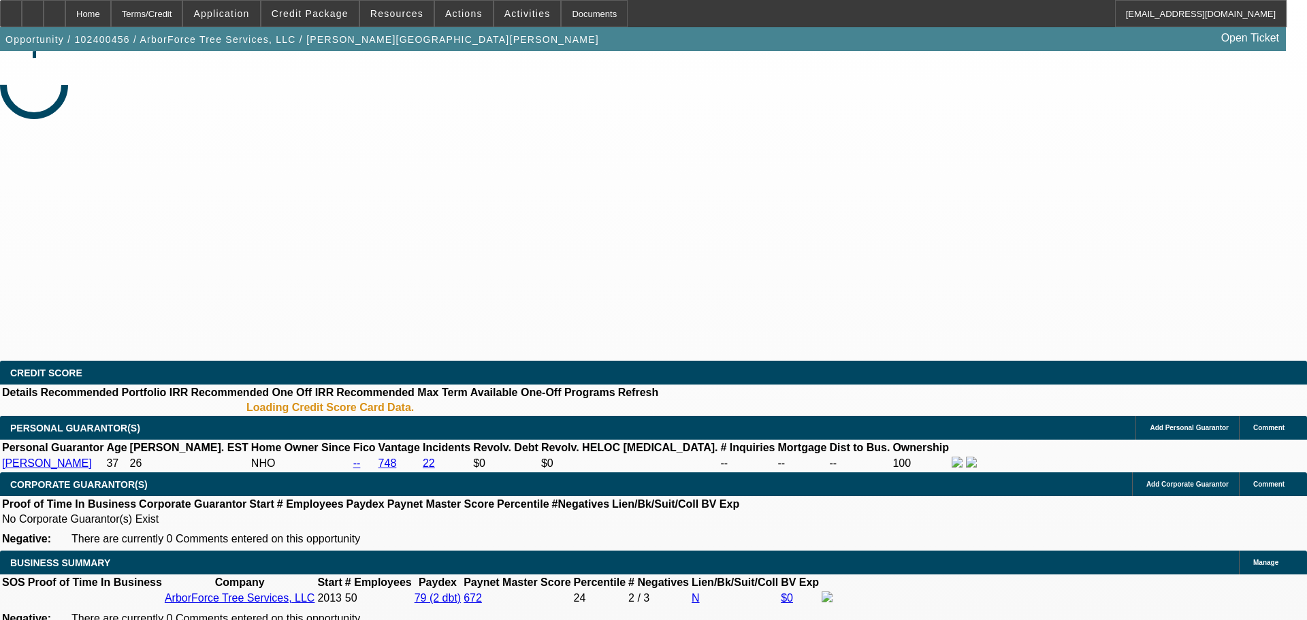
select select "0"
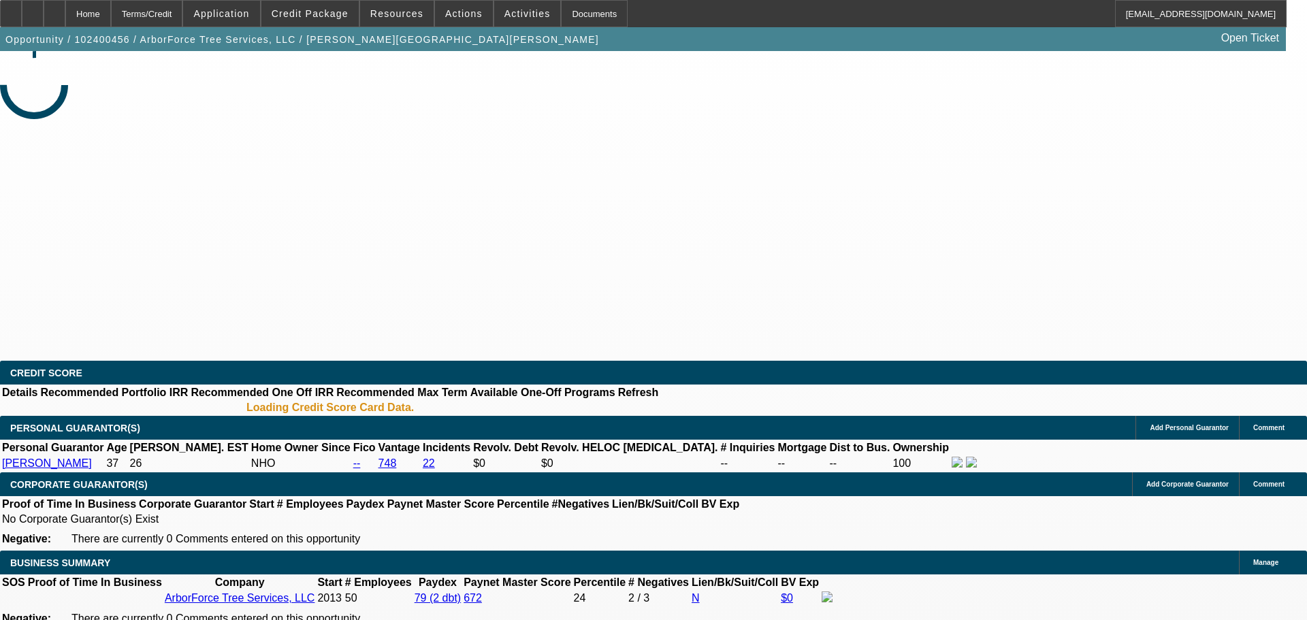
select select "0"
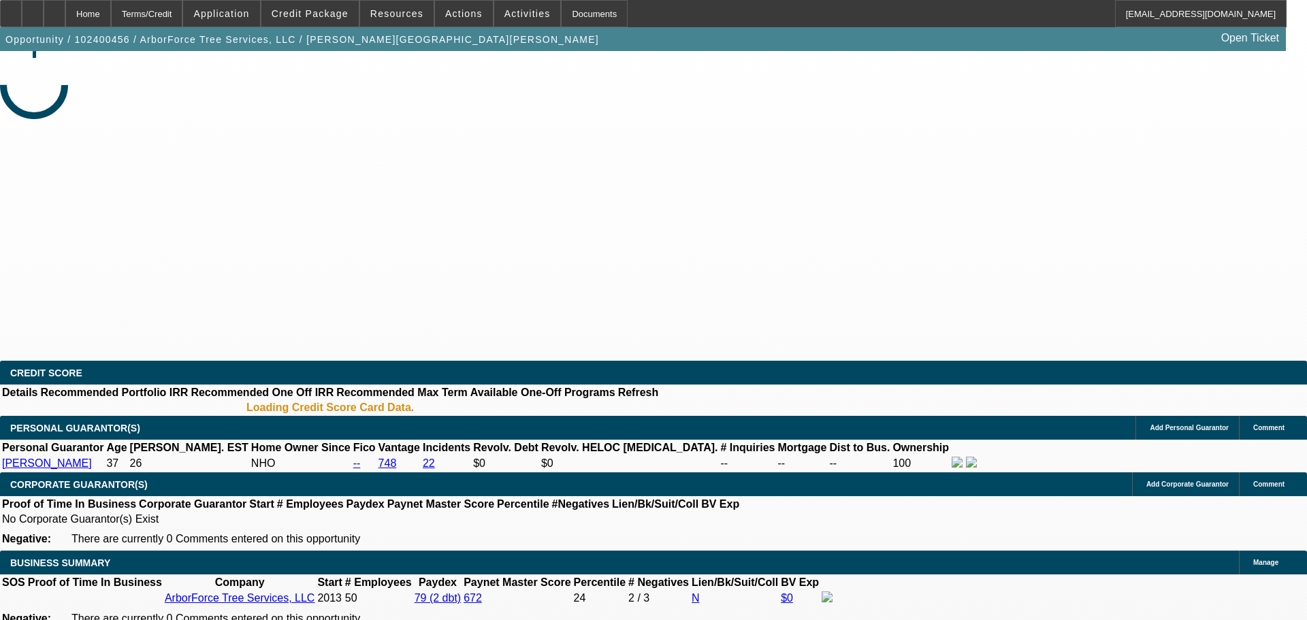
select select "0"
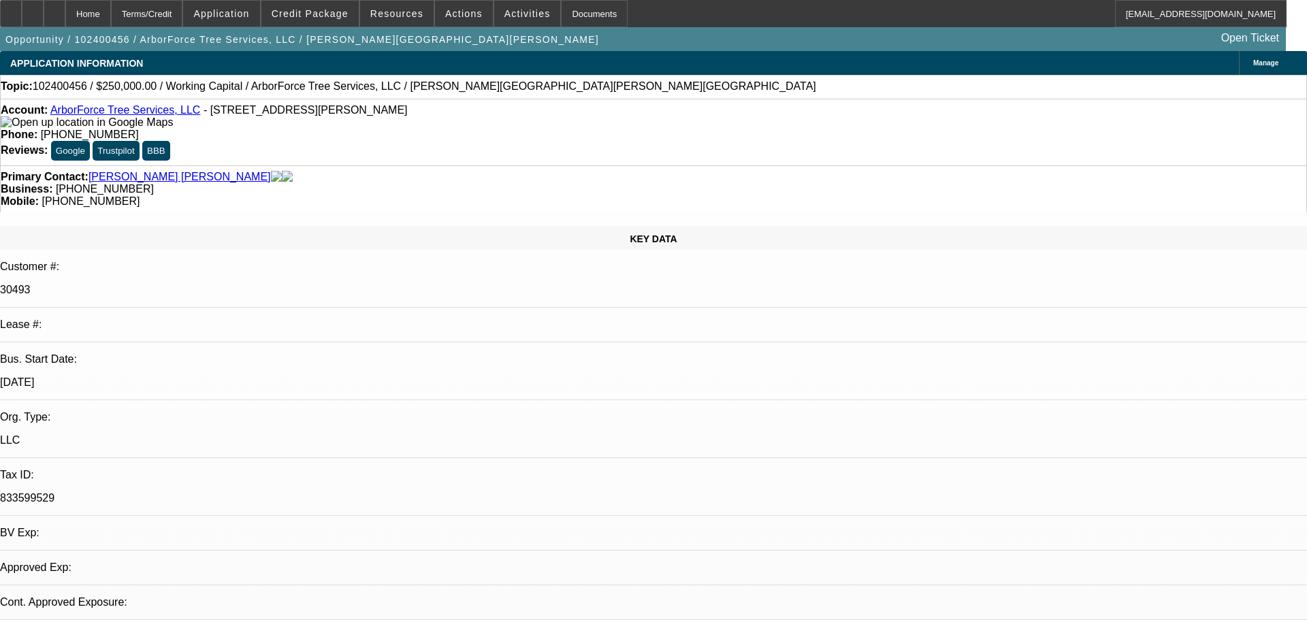
select select "1"
select select "2"
select select "6"
select select "1"
select select "2"
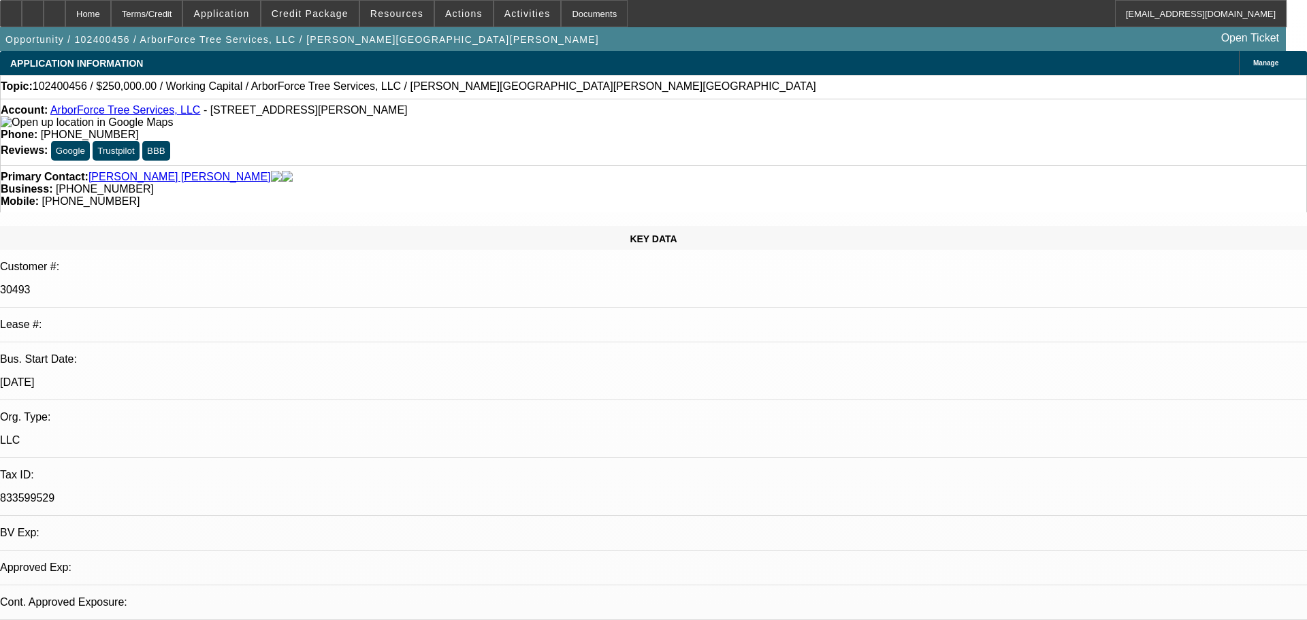
select select "6"
select select "1"
select select "2"
select select "6"
select select "1"
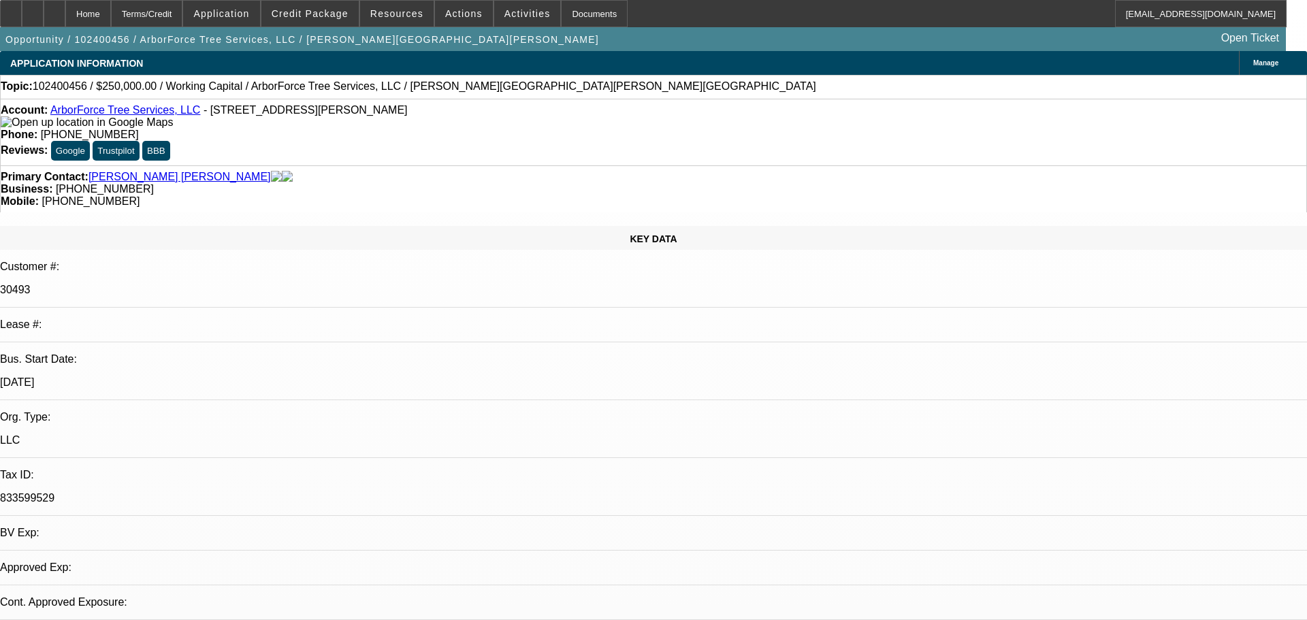
select select "2"
select select "6"
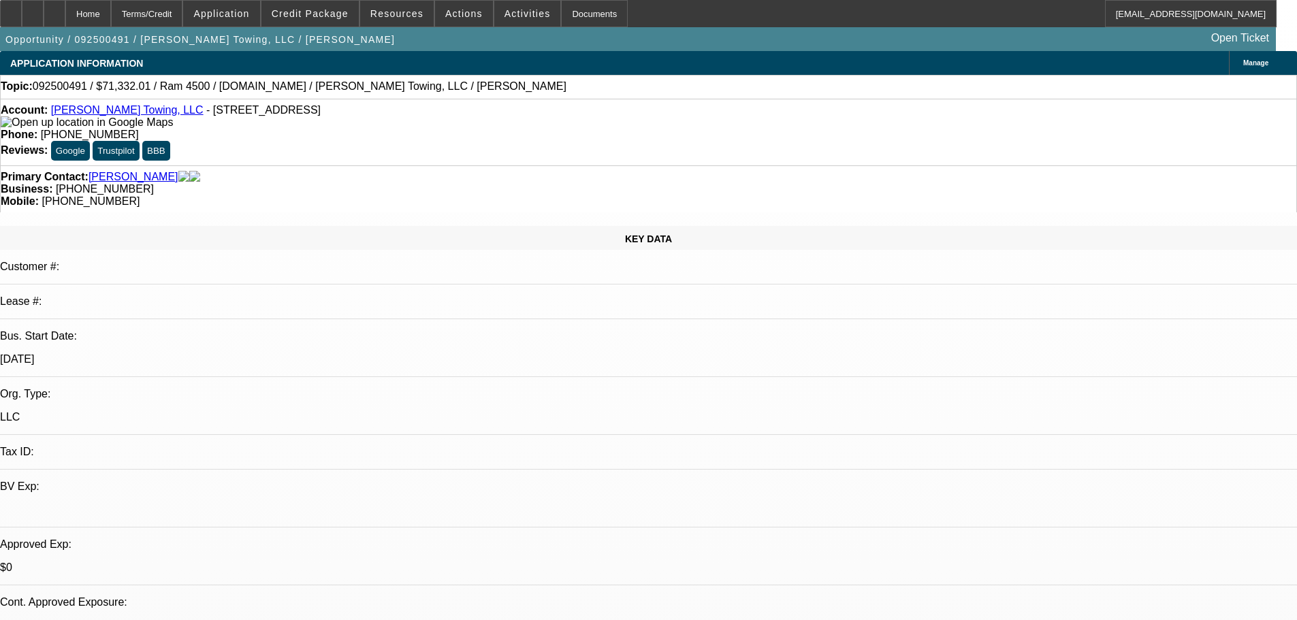
select select "0"
select select "2"
select select "0"
select select "6"
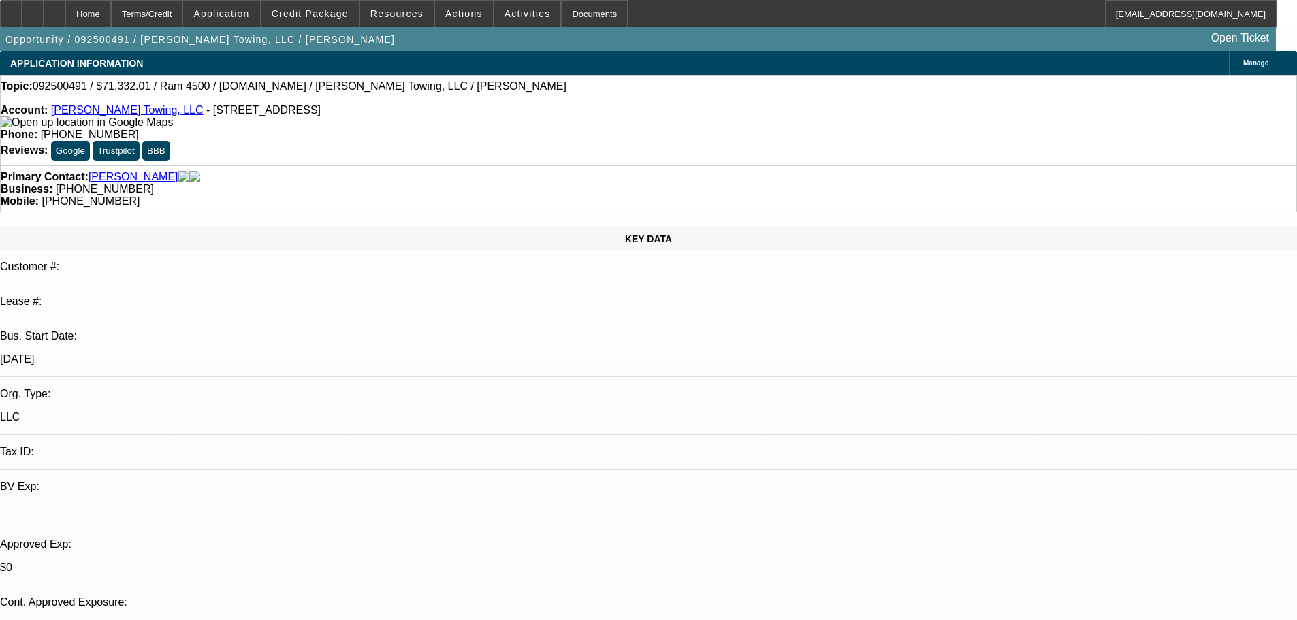
click at [65, 22] on div at bounding box center [55, 13] width 22 height 27
select select "0"
select select "1"
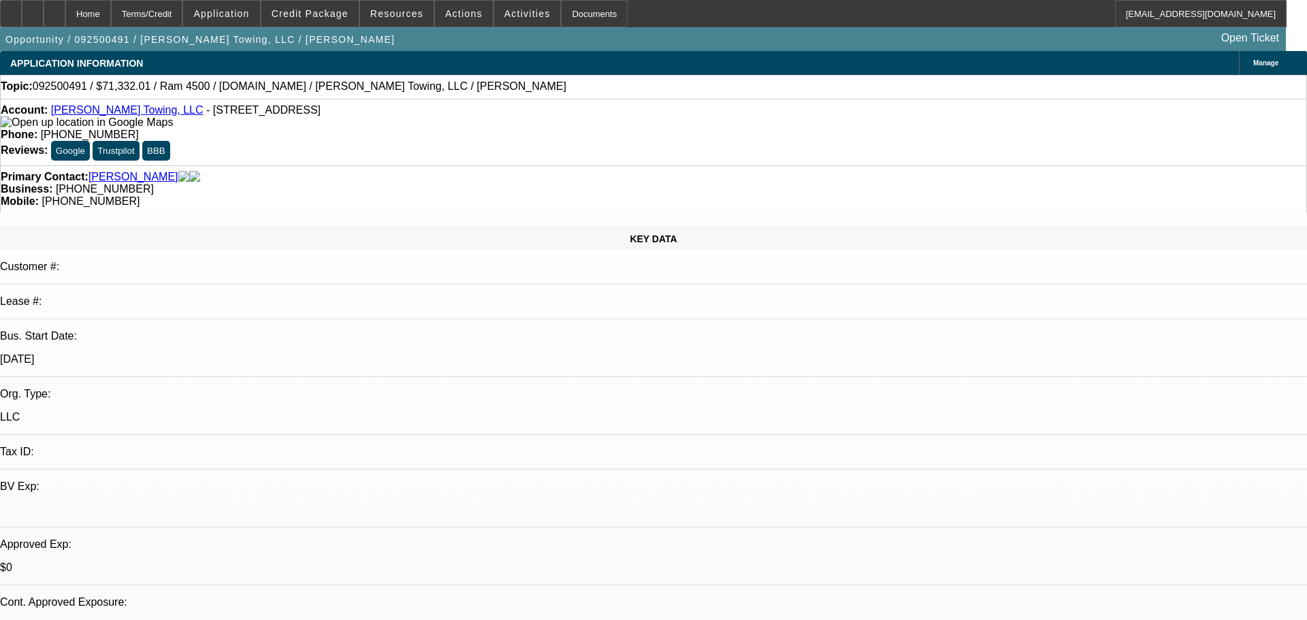
select select "2"
select select "6"
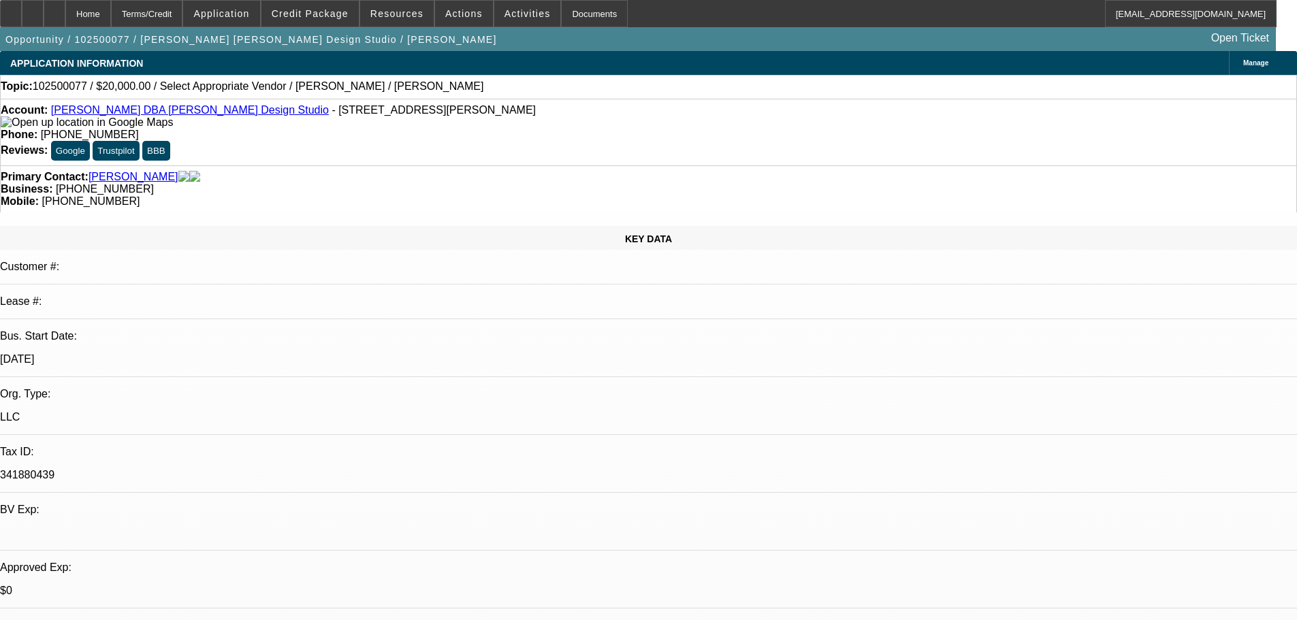
select select "0"
select select "2"
select select "0.1"
select select "4"
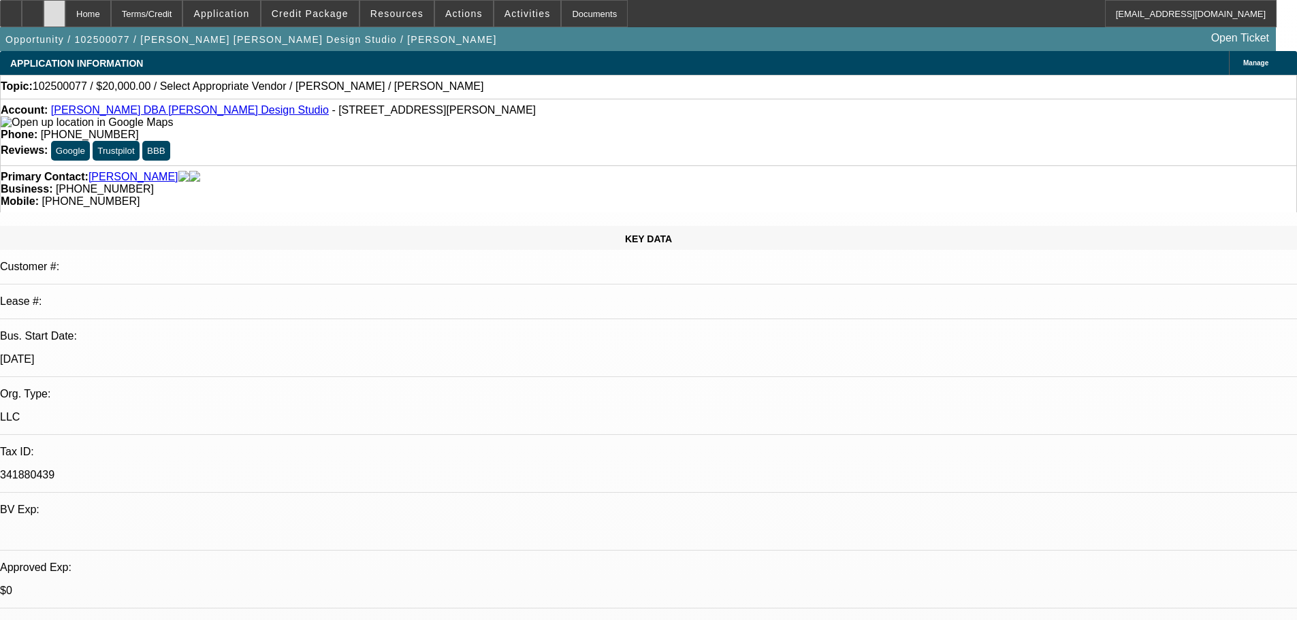
click at [65, 13] on div at bounding box center [55, 13] width 22 height 27
select select "0"
select select "2"
select select "0.1"
select select "2"
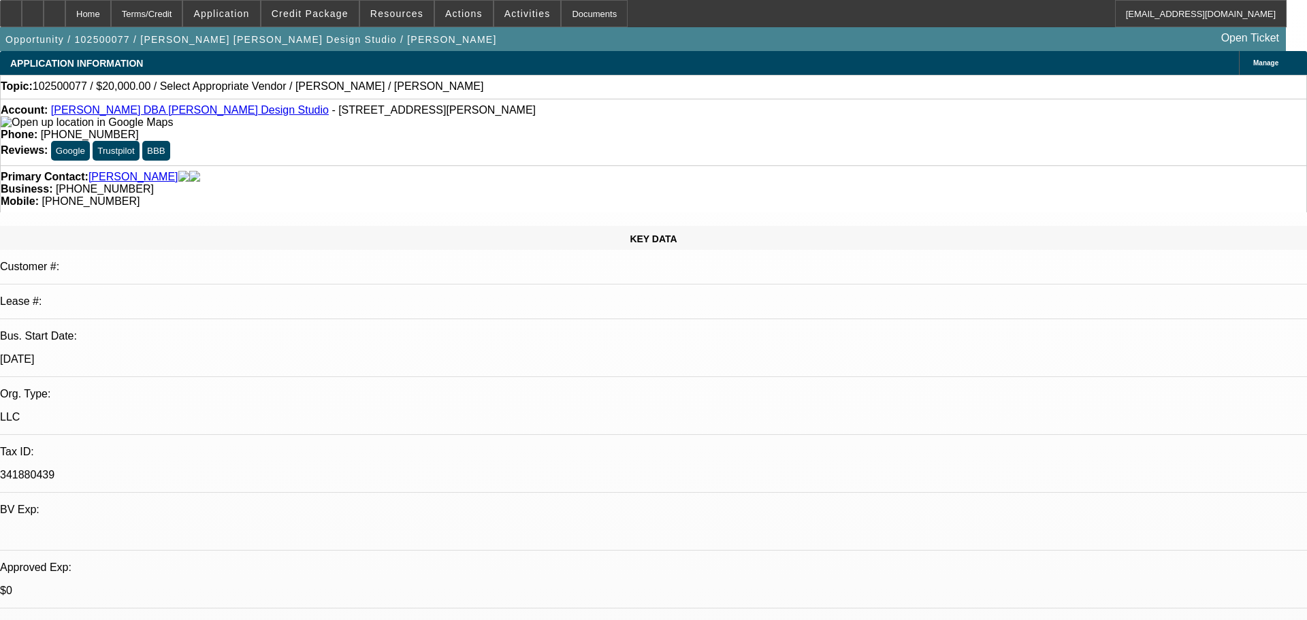
select select "4"
click at [203, 114] on link "[PERSON_NAME] DBA [PERSON_NAME] Design Studio" at bounding box center [190, 110] width 278 height 12
click at [111, 112] on link "[PERSON_NAME] DBA [PERSON_NAME] Design Studio" at bounding box center [190, 110] width 278 height 12
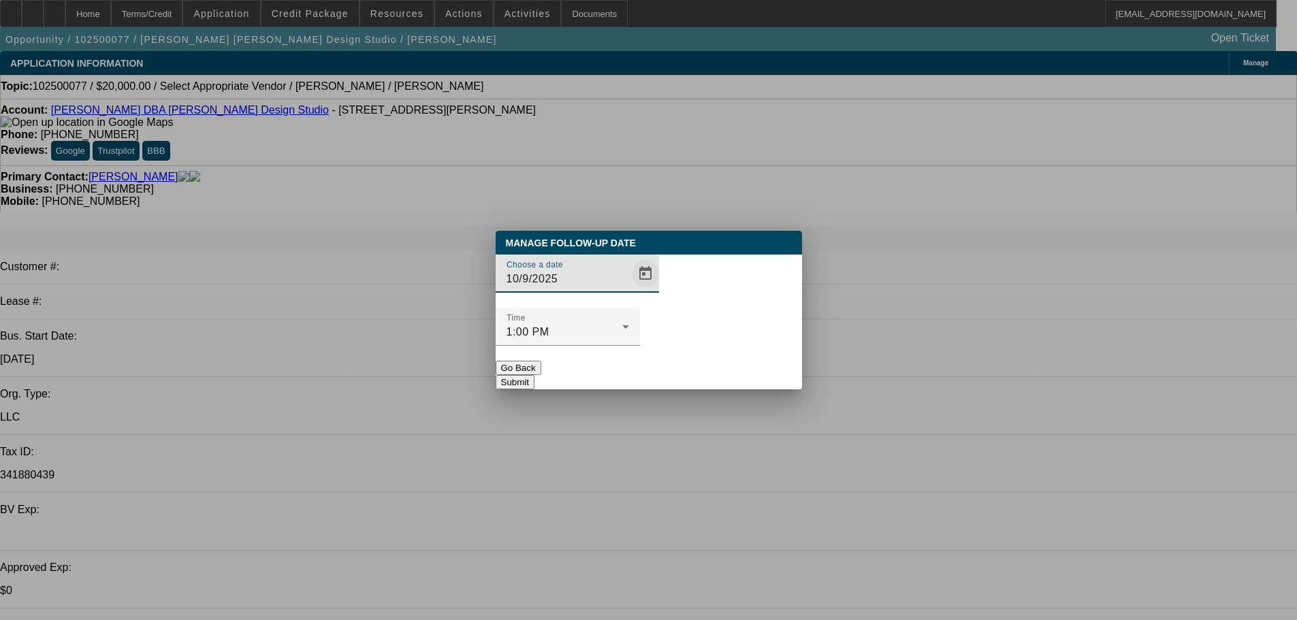
click at [629, 290] on span "Open calendar" at bounding box center [645, 273] width 33 height 33
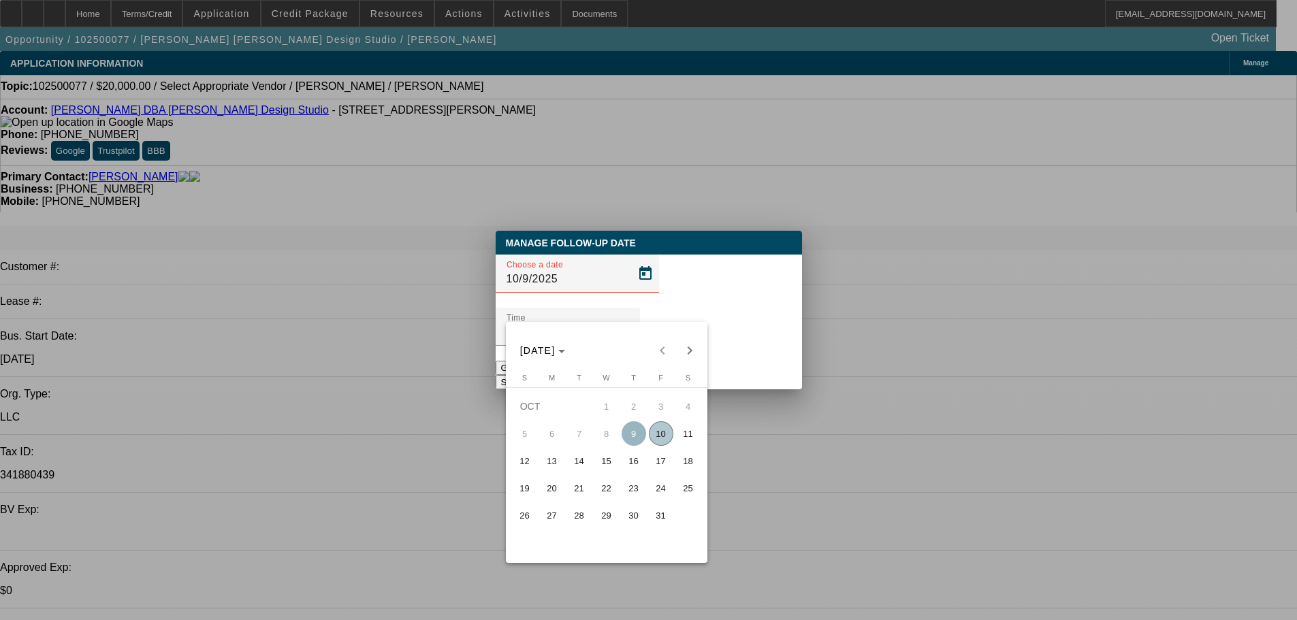
click at [660, 436] on span "10" at bounding box center [661, 433] width 25 height 25
type input "10/10/2025"
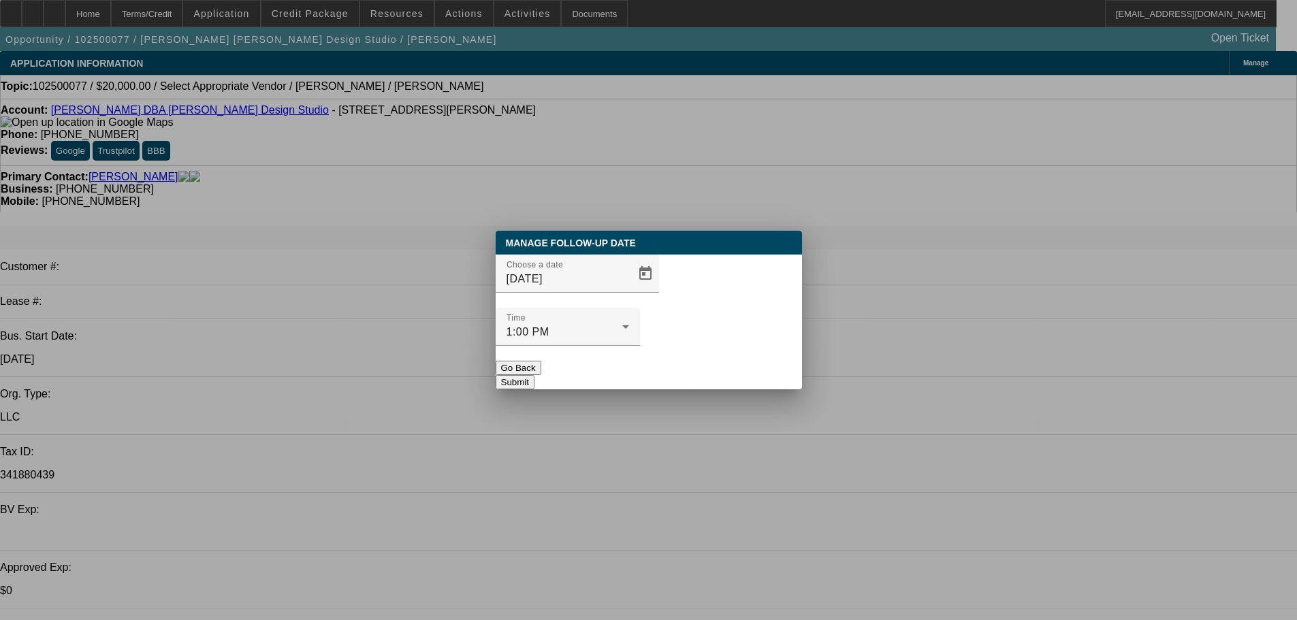
click at [535, 375] on button "Submit" at bounding box center [515, 382] width 39 height 14
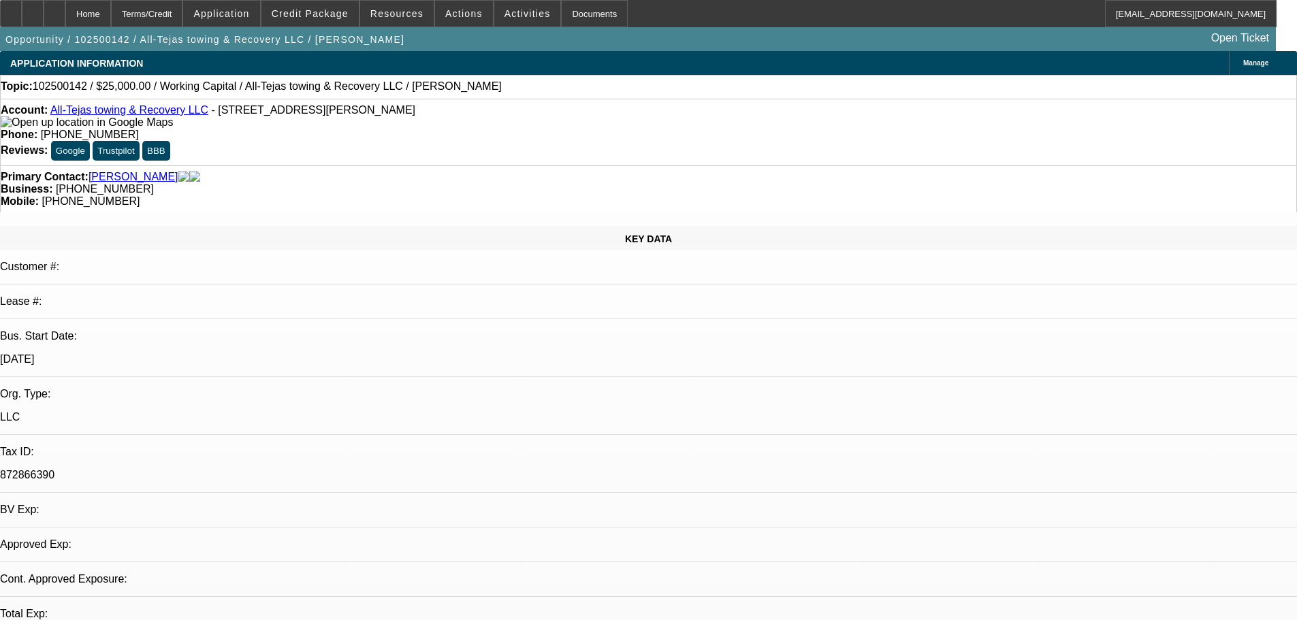
select select "0"
select select "2"
select select "0.1"
select select "1"
select select "2"
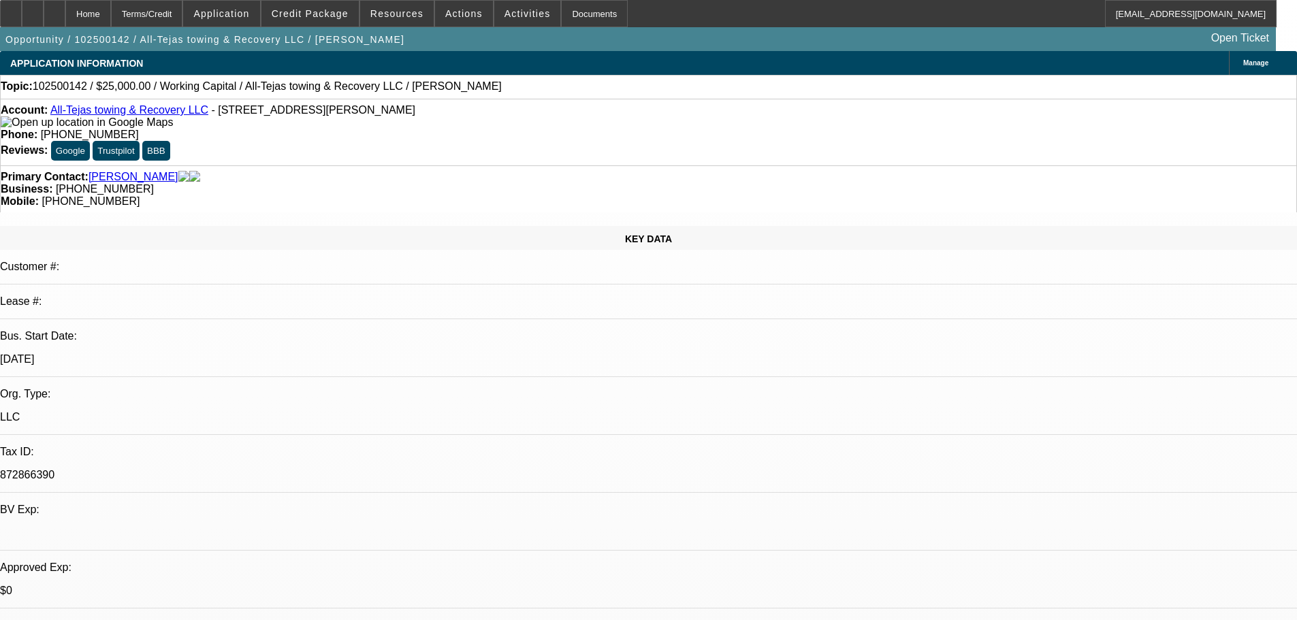
select select "4"
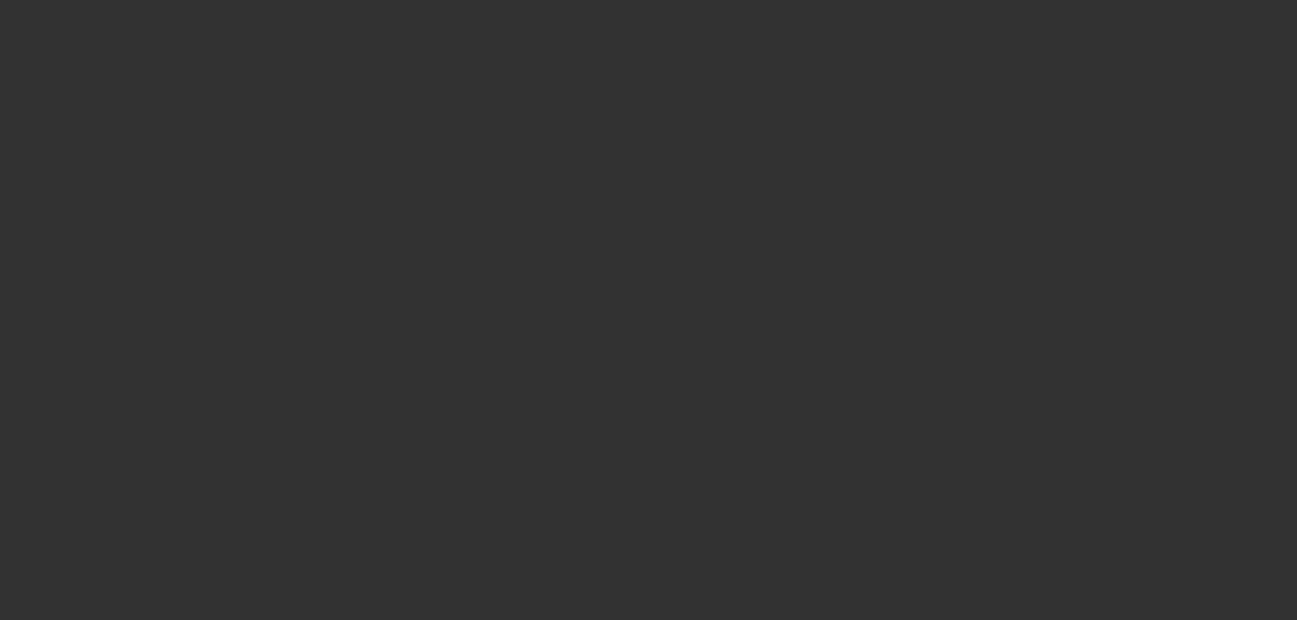
click at [629, 290] on span "Open calendar" at bounding box center [645, 273] width 33 height 33
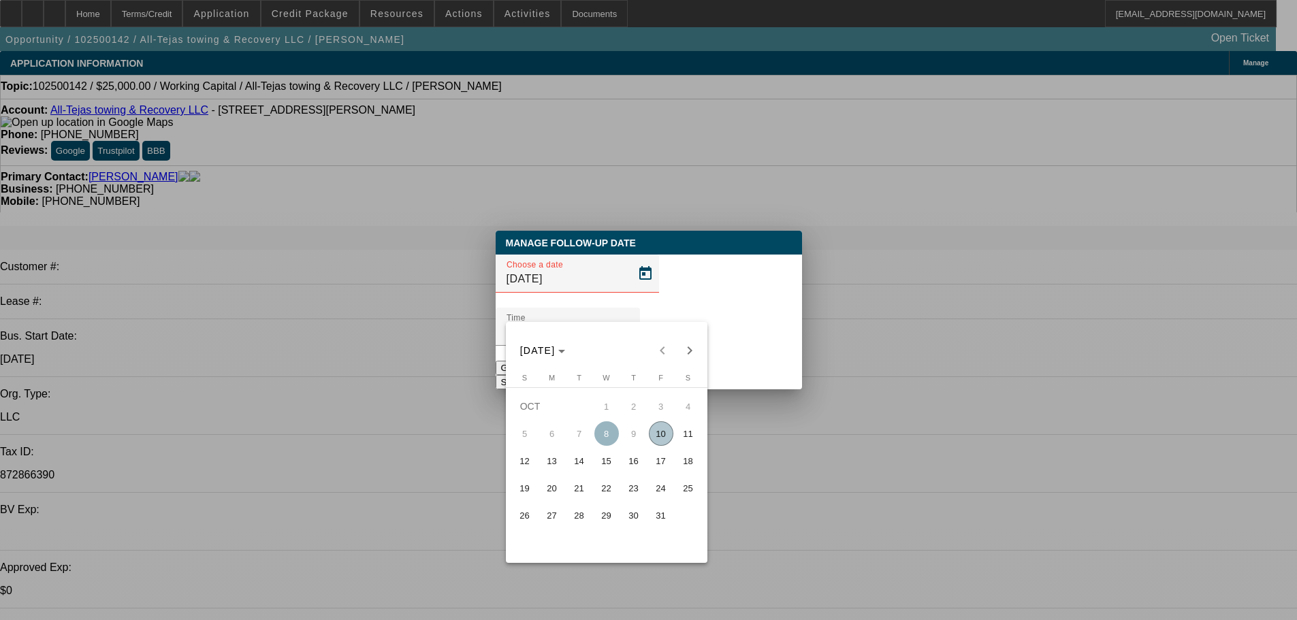
click at [654, 442] on span "10" at bounding box center [661, 433] width 25 height 25
type input "10/10/2025"
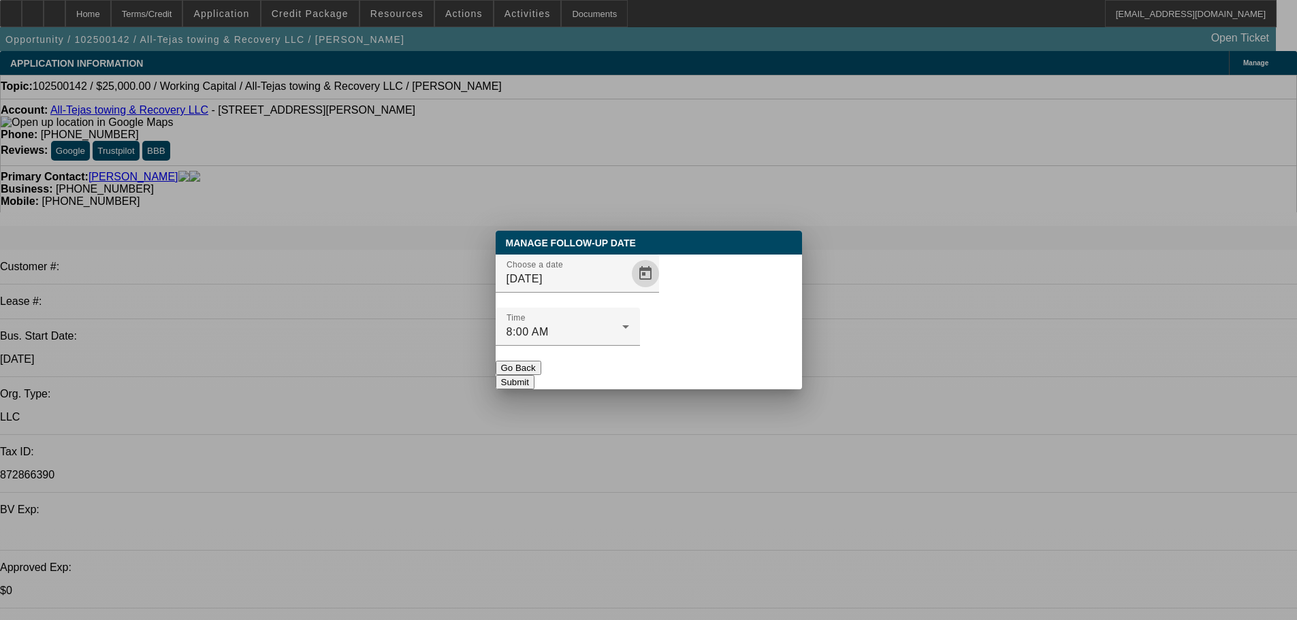
click at [535, 375] on button "Submit" at bounding box center [515, 382] width 39 height 14
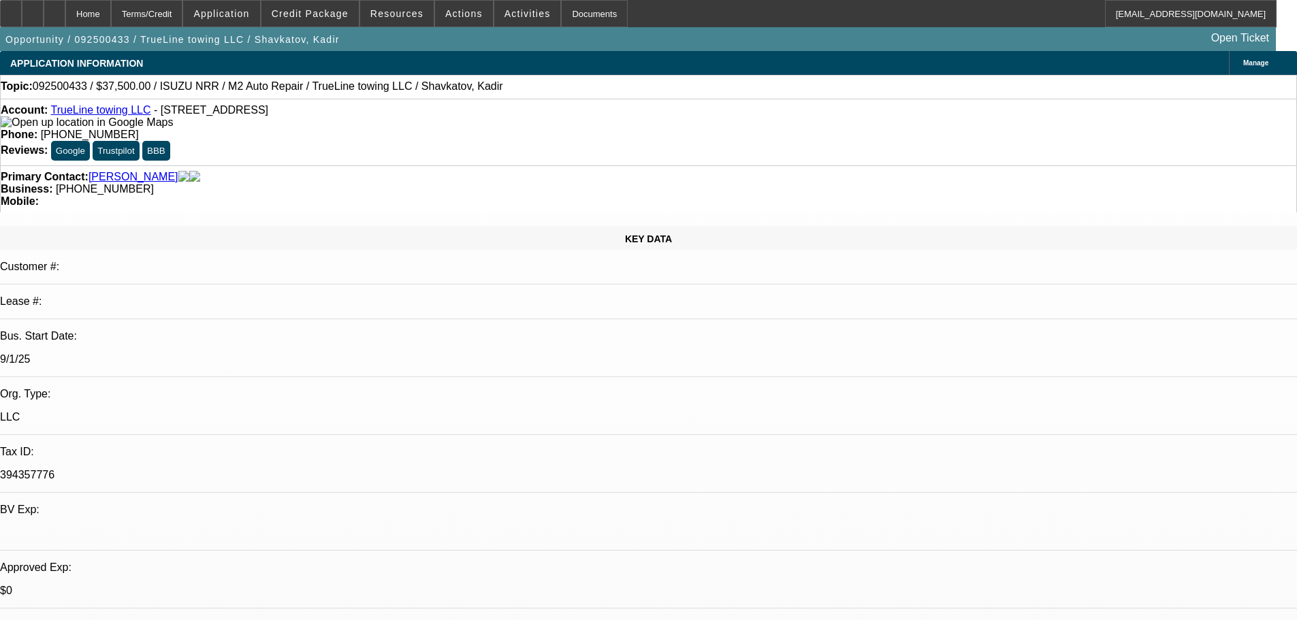
select select "0"
select select "2"
select select "0.1"
select select "0"
select select "2"
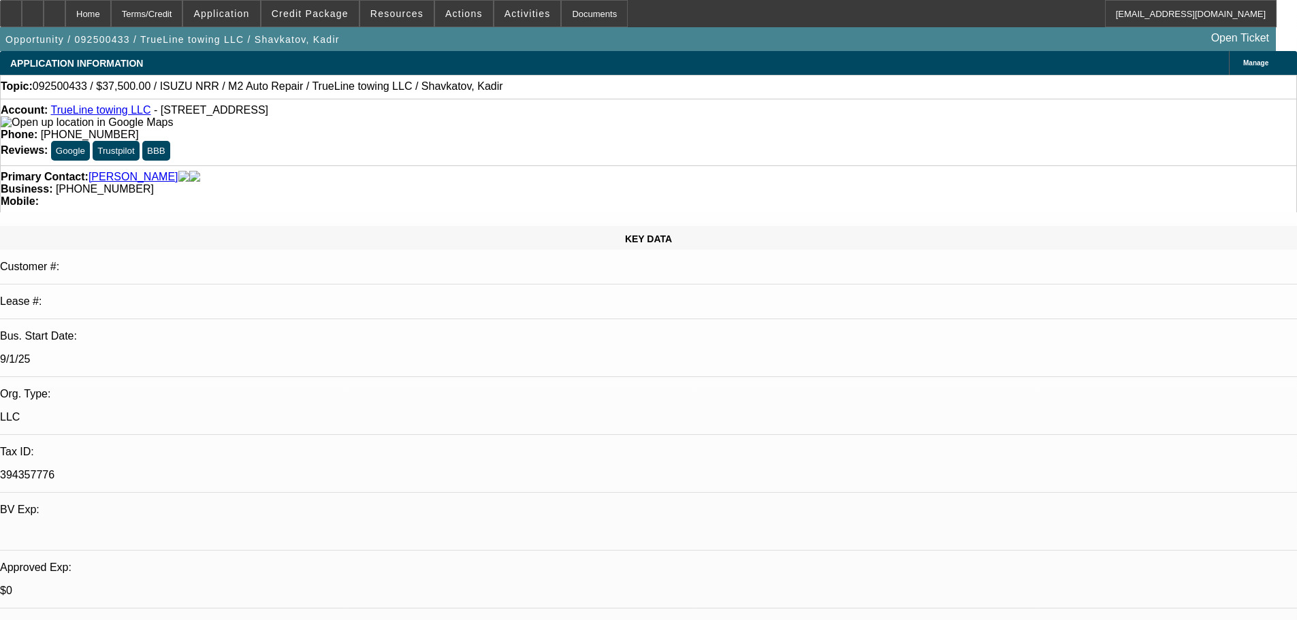
select select "0.1"
select select "0"
select select "2"
select select "0.1"
select select "0"
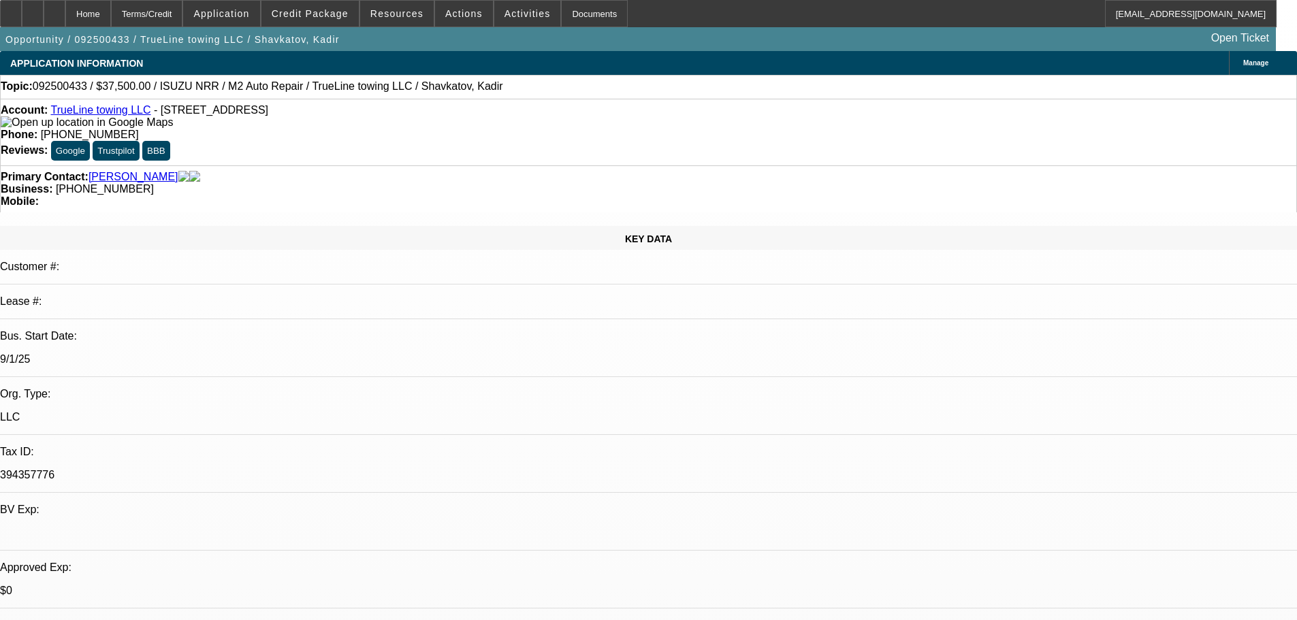
select select "2"
select select "0.1"
select select "1"
select select "2"
select select "4"
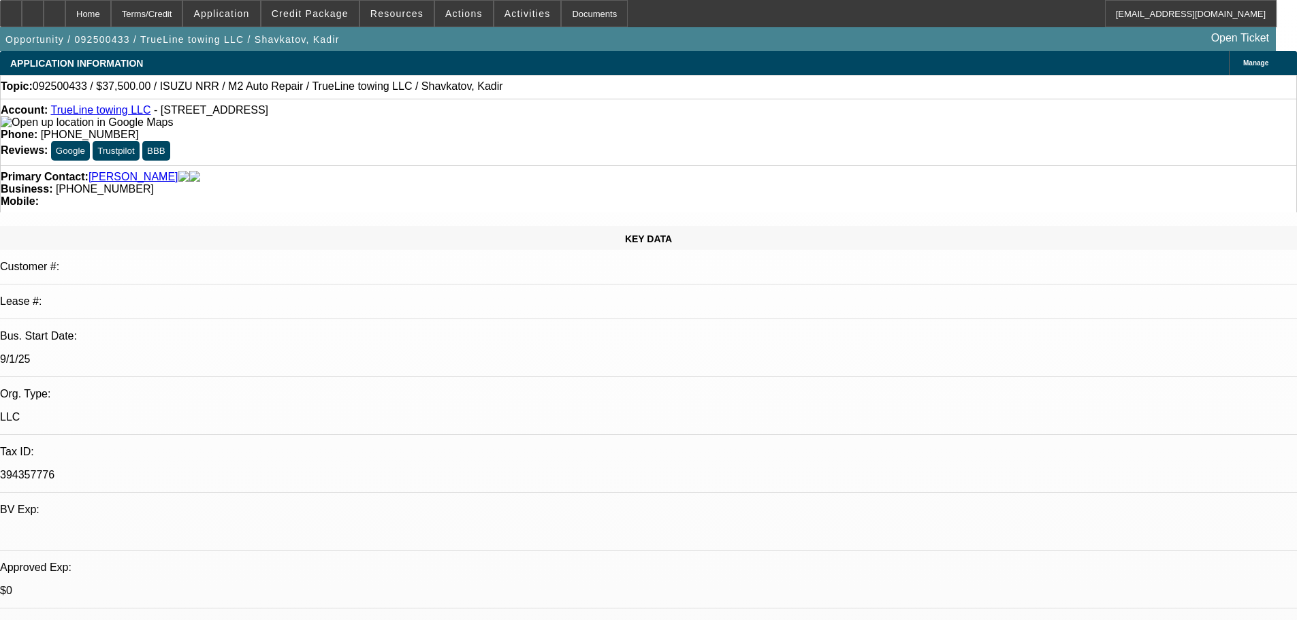
select select "1"
select select "2"
select select "4"
select select "1"
select select "2"
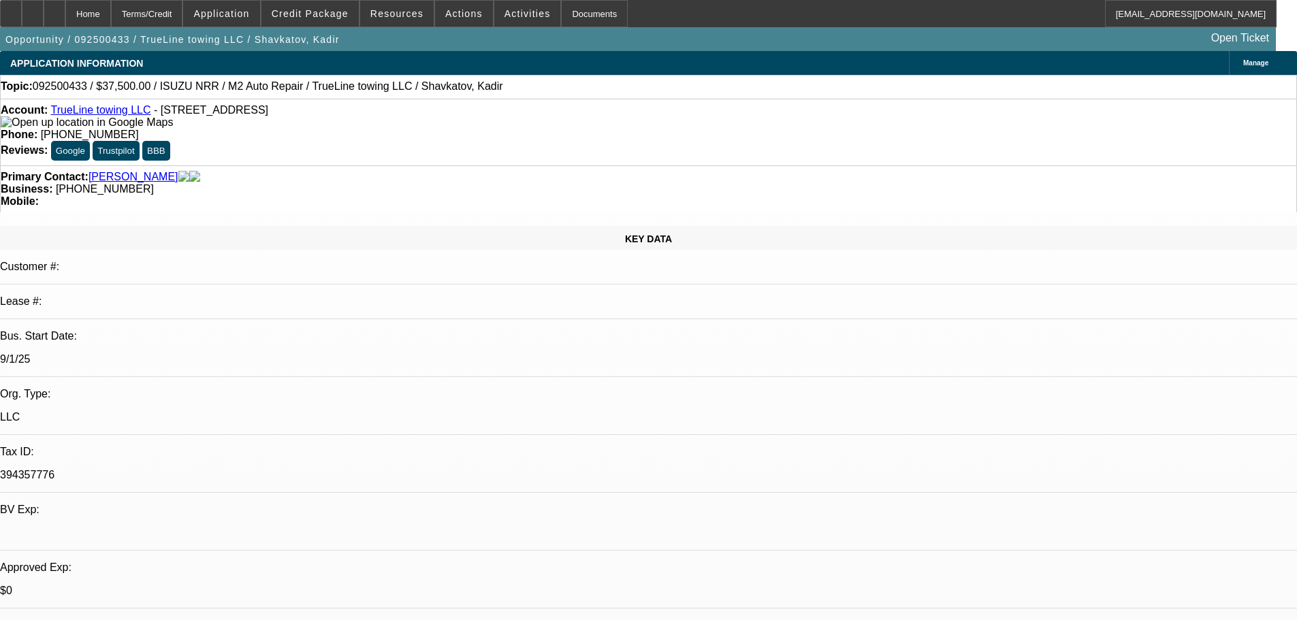
select select "4"
select select "1"
select select "2"
select select "4"
